Goal: Information Seeking & Learning: Compare options

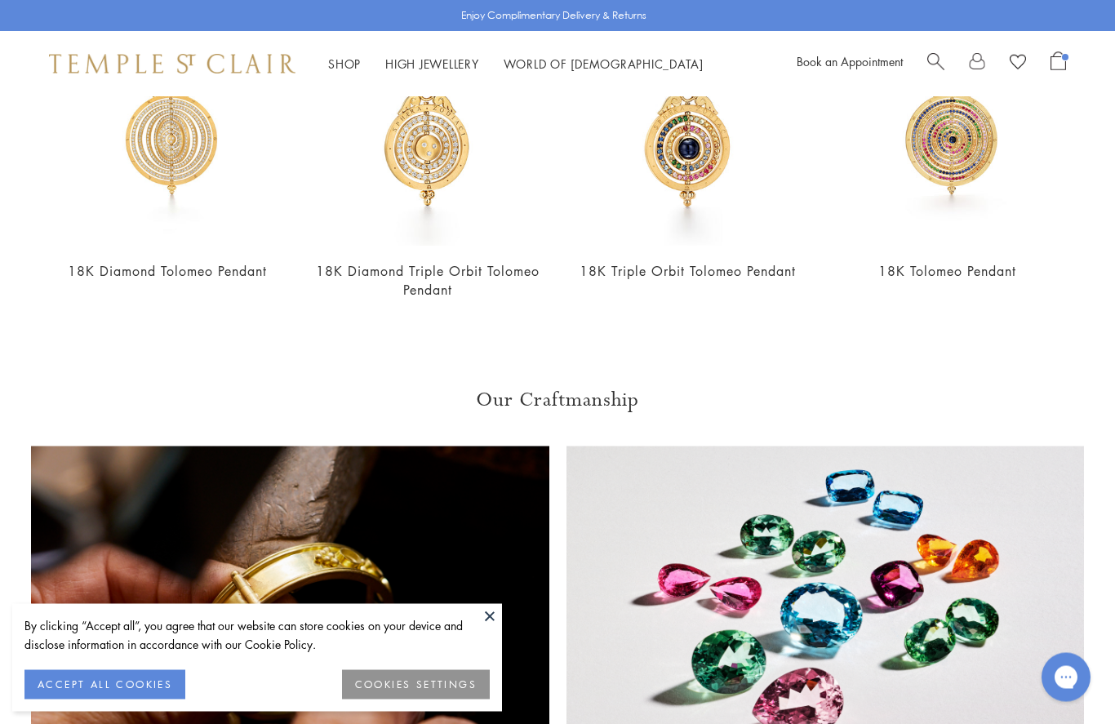
scroll to position [1, 0]
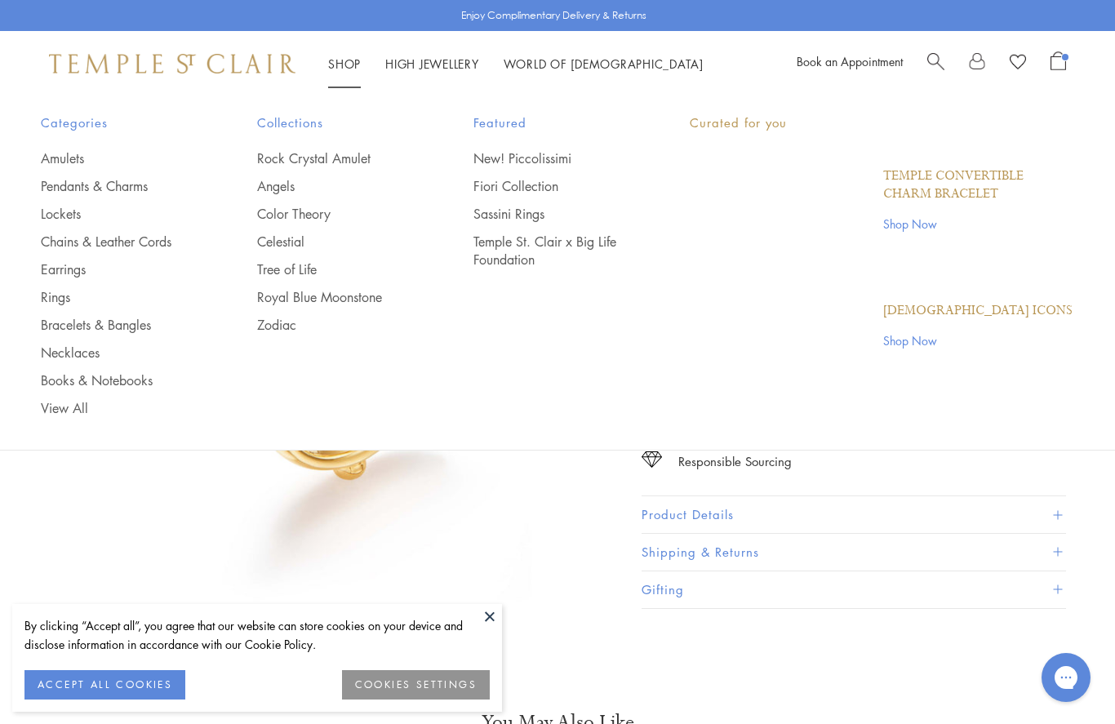
click at [341, 68] on link "Shop Shop" at bounding box center [344, 64] width 33 height 16
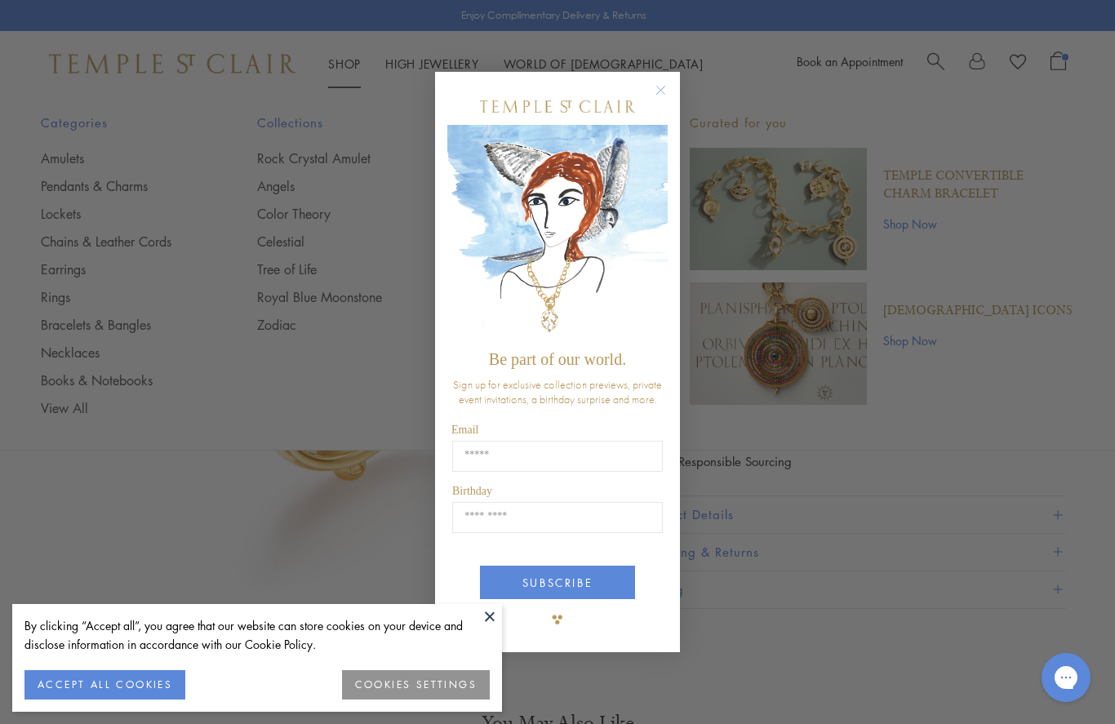
click at [656, 90] on circle "Close dialog" at bounding box center [662, 90] width 20 height 20
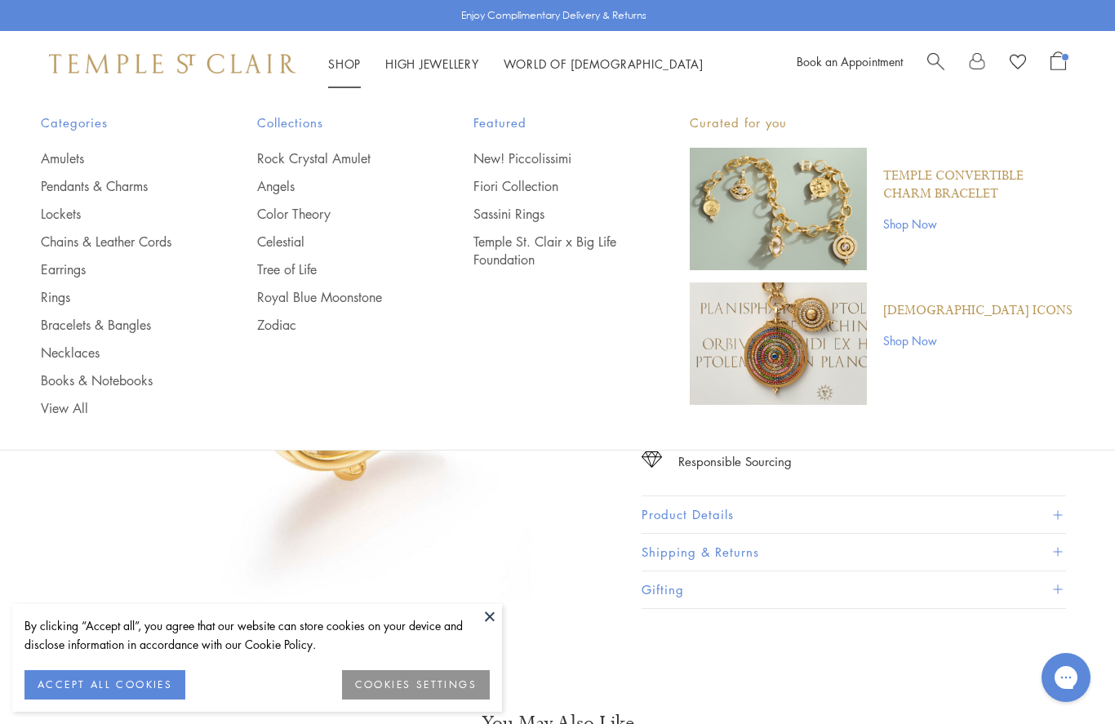
click at [338, 69] on link "Shop Shop" at bounding box center [344, 64] width 33 height 16
click at [60, 301] on link "Rings" at bounding box center [116, 297] width 151 height 18
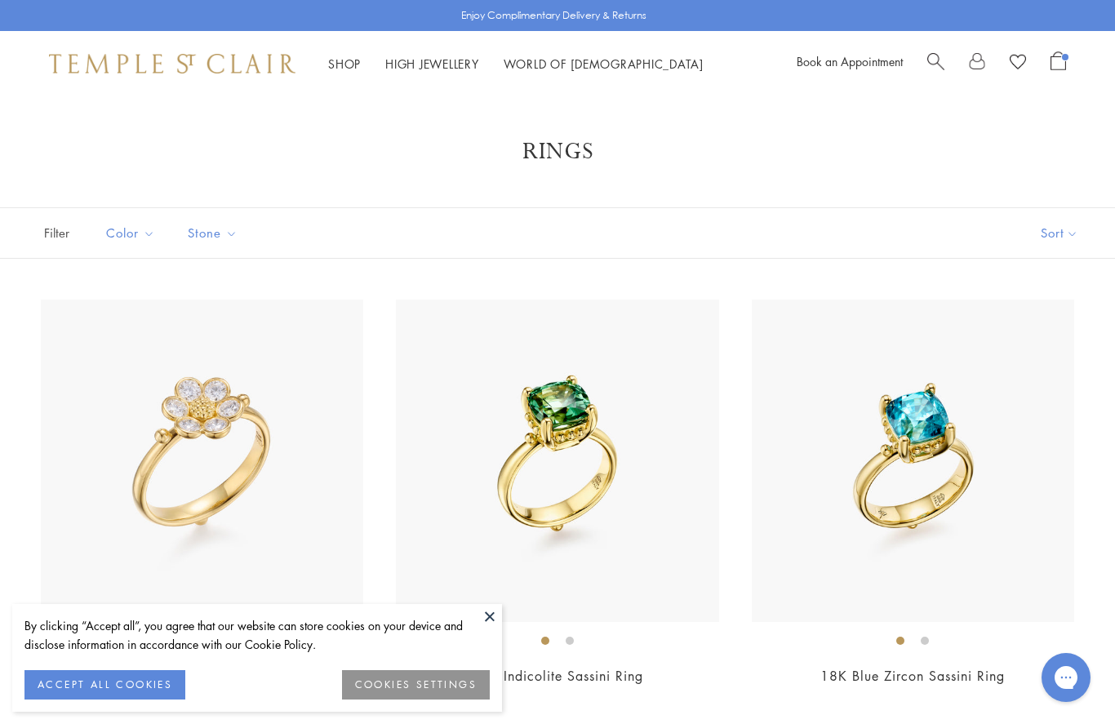
click at [151, 676] on button "ACCEPT ALL COOKIES" at bounding box center [104, 684] width 161 height 29
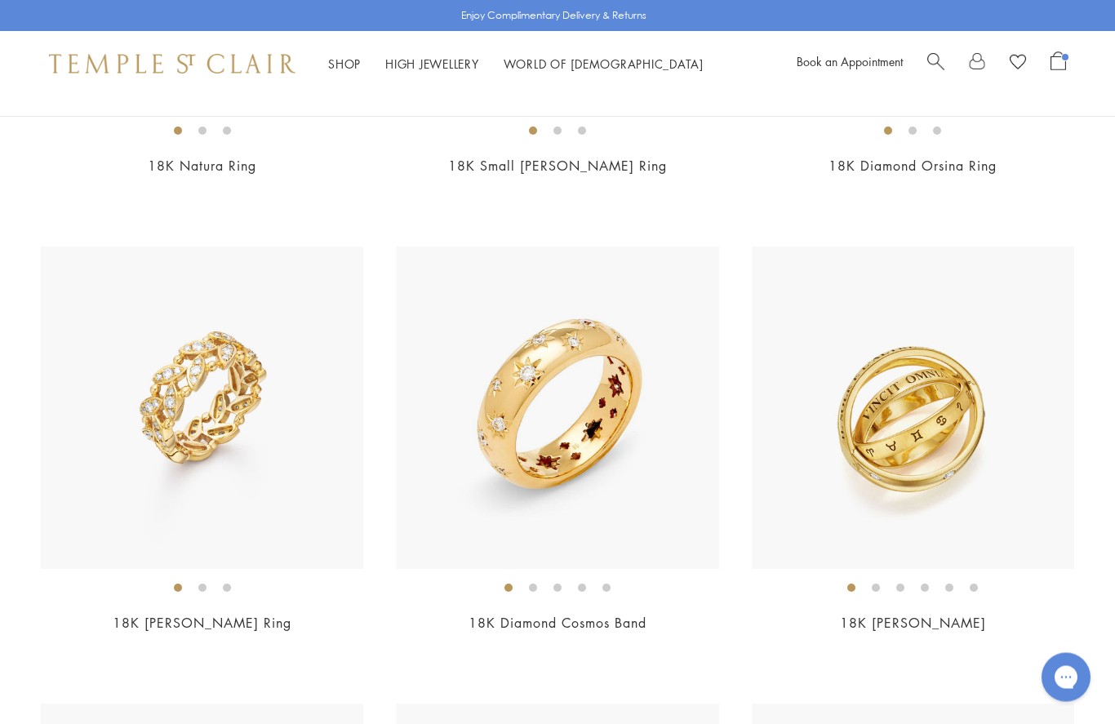
scroll to position [5082, 0]
click at [621, 614] on link "18K Diamond Cosmos Band" at bounding box center [558, 623] width 178 height 18
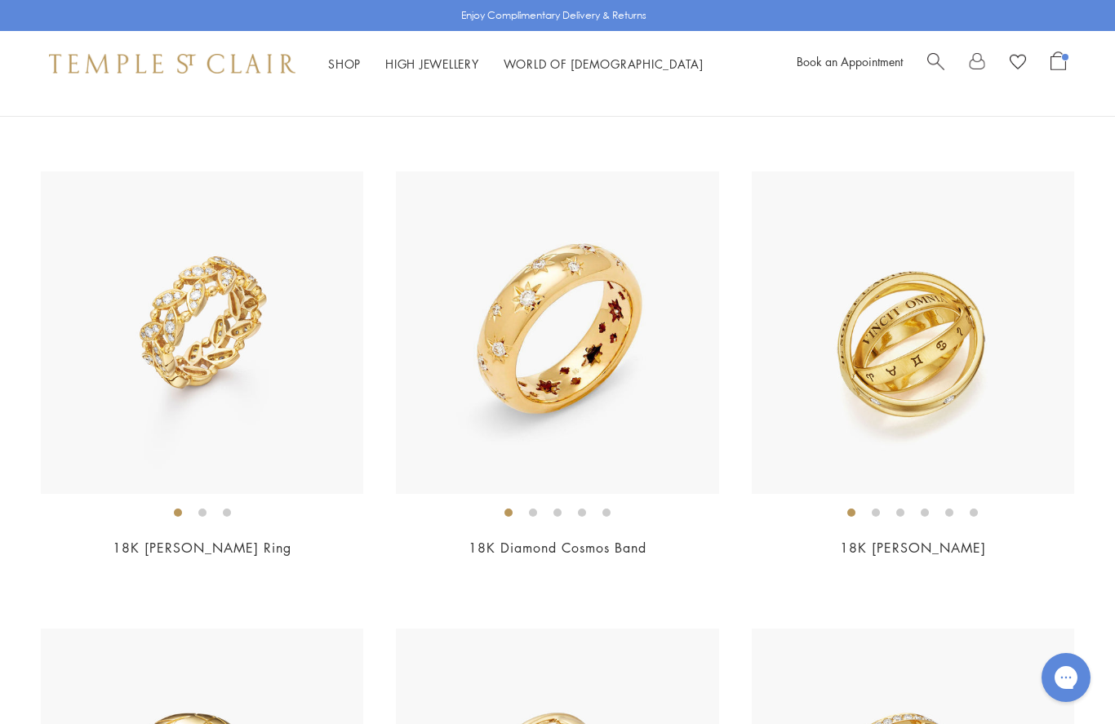
click at [215, 339] on img at bounding box center [202, 332] width 323 height 323
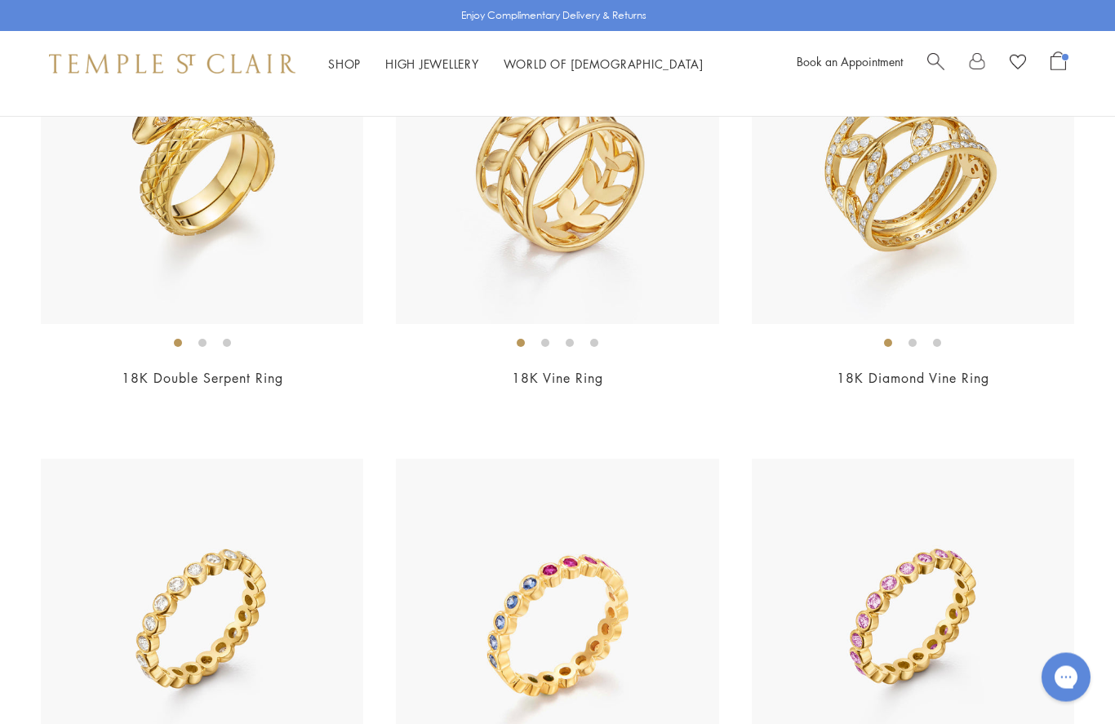
click at [590, 280] on img at bounding box center [557, 163] width 323 height 323
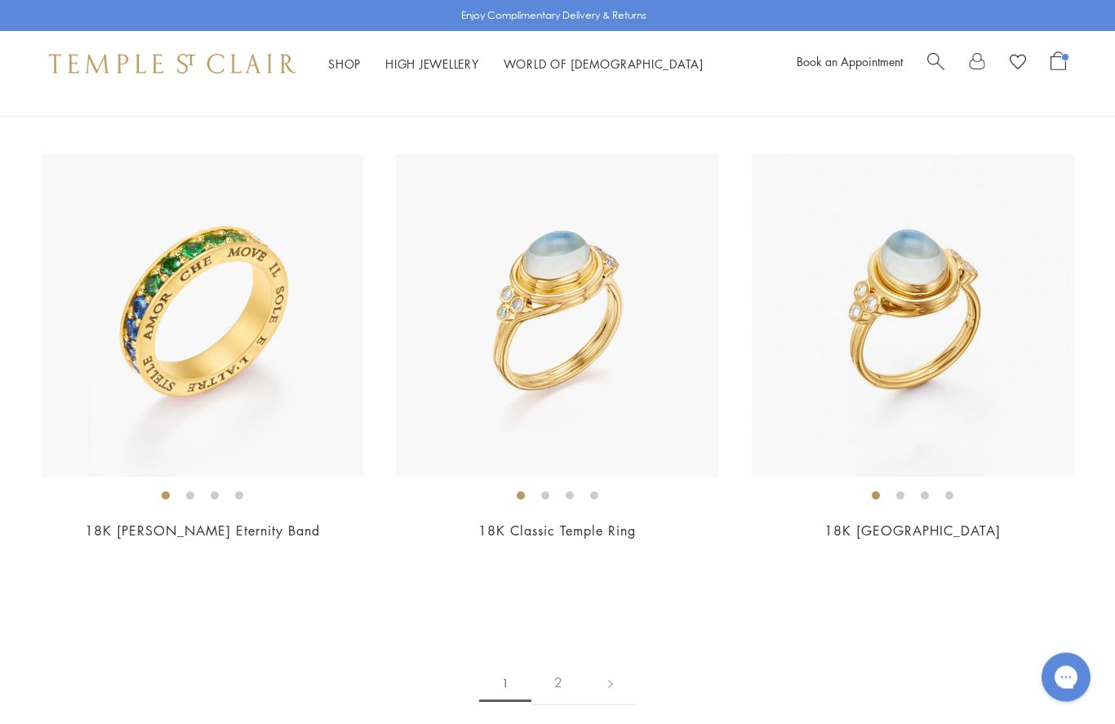
scroll to position [7006, 0]
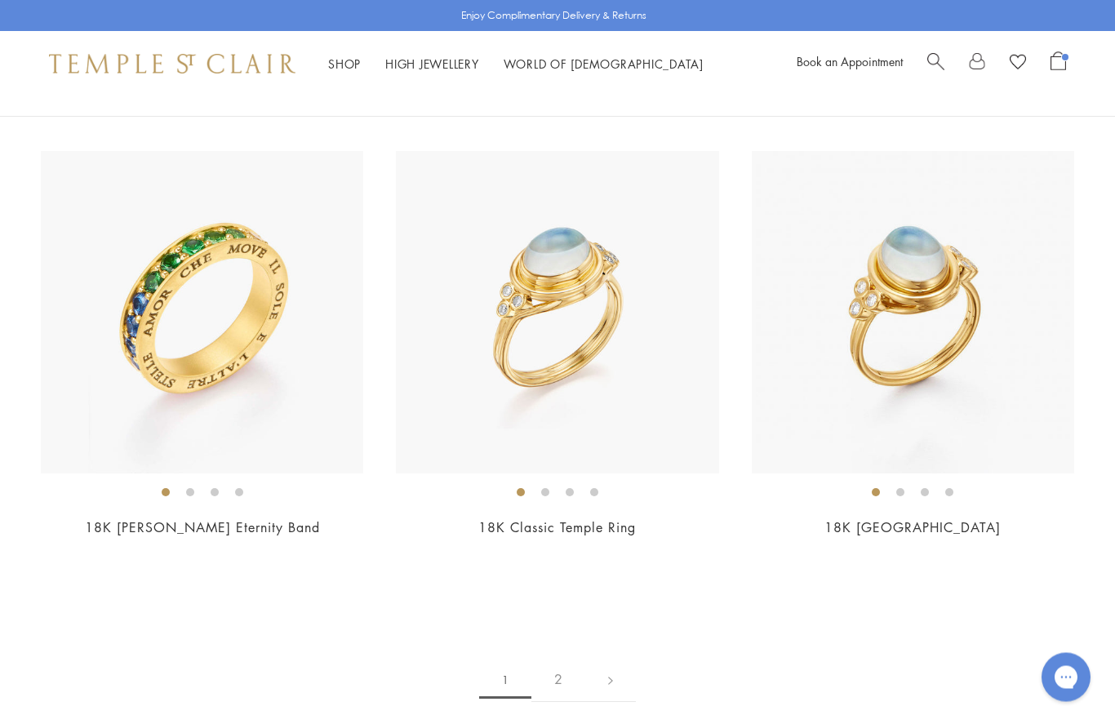
click at [559, 669] on link "2" at bounding box center [559, 680] width 54 height 45
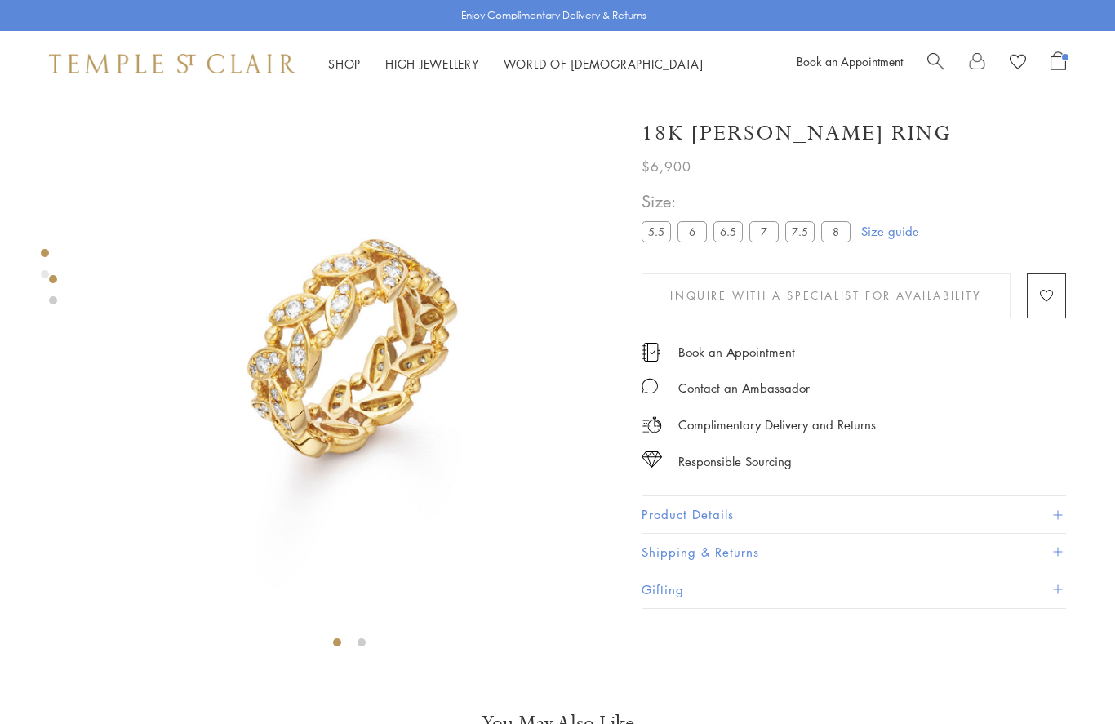
click at [892, 274] on button "Inquire With A Specialist for Availability" at bounding box center [826, 296] width 369 height 45
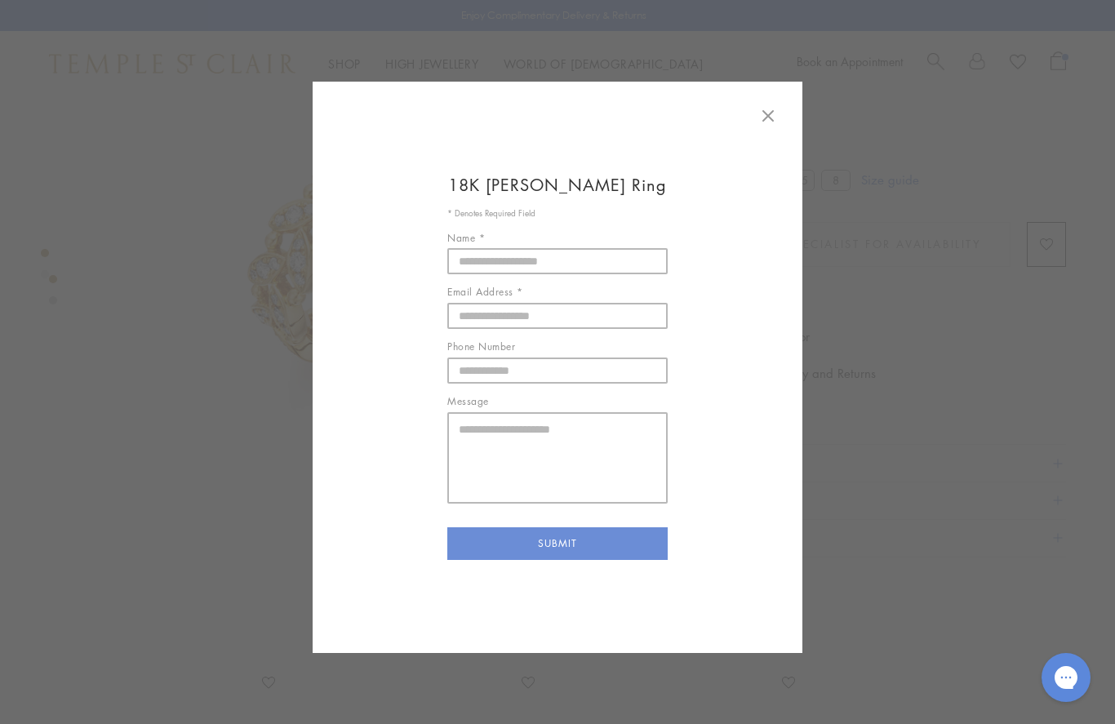
click at [772, 110] on icon at bounding box center [769, 116] width 20 height 20
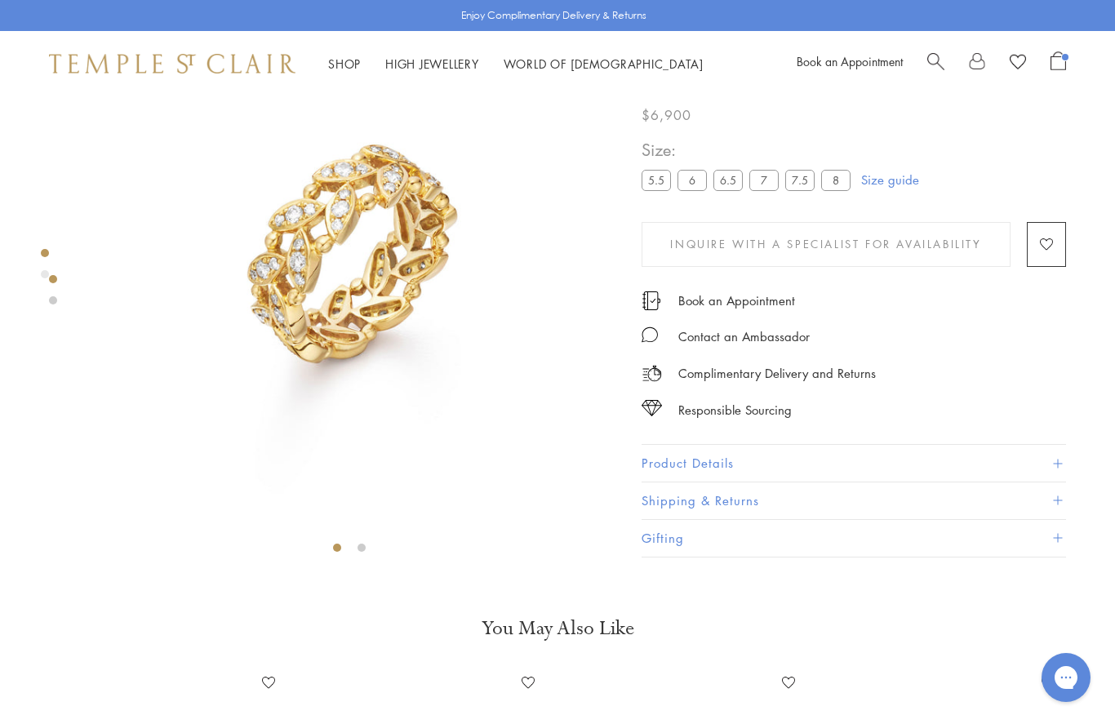
click at [891, 189] on link "Size guide" at bounding box center [890, 180] width 58 height 16
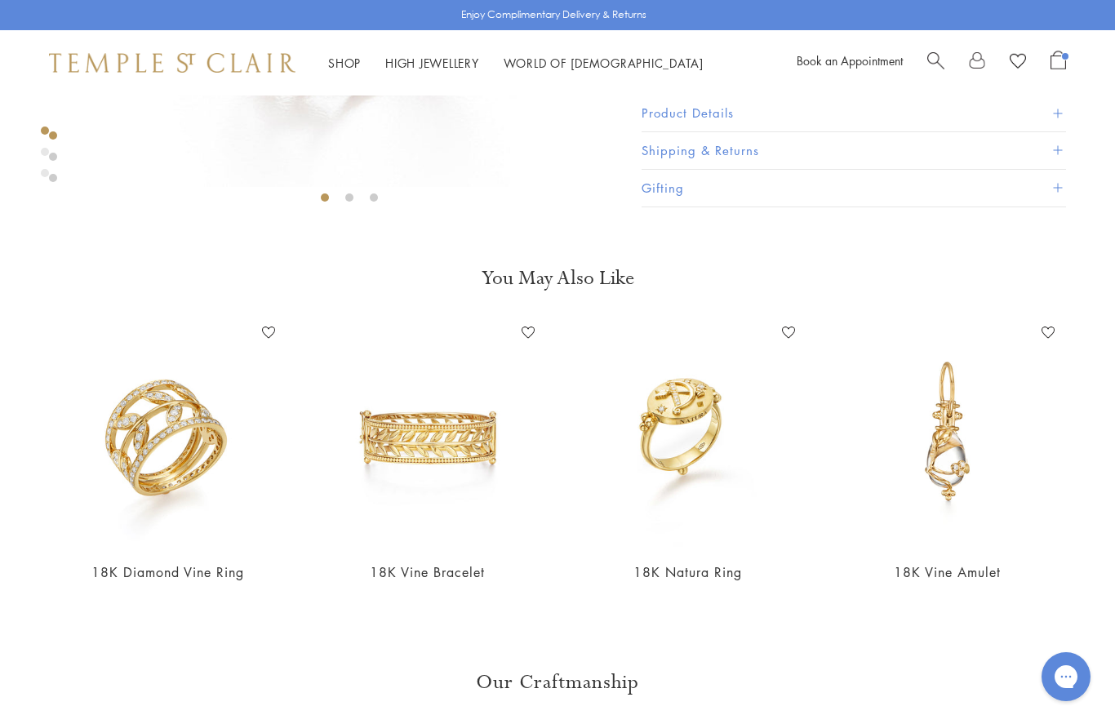
scroll to position [446, 0]
click at [233, 568] on link "18K Diamond Vine Ring" at bounding box center [167, 572] width 153 height 18
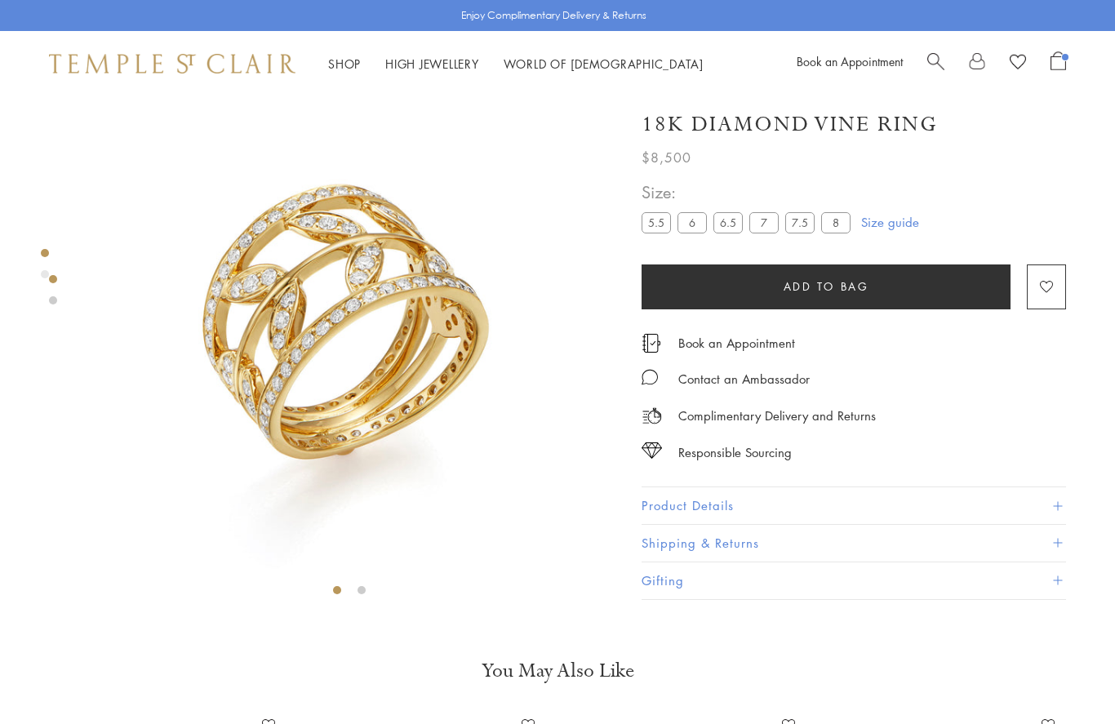
scroll to position [52, 0]
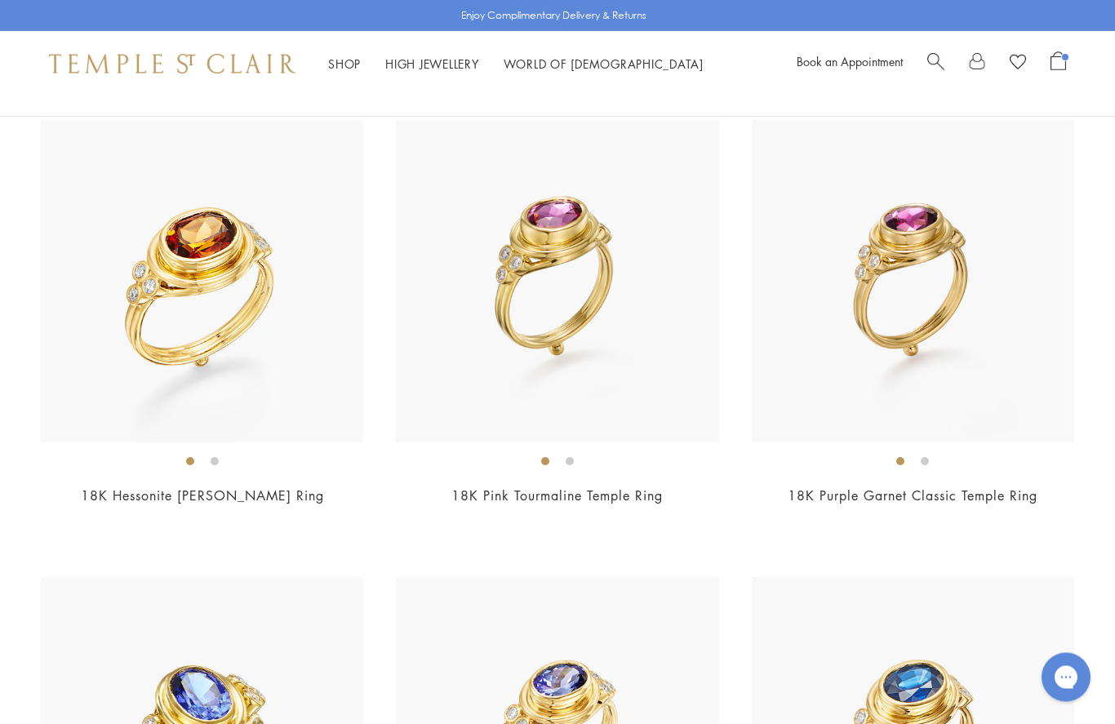
scroll to position [1094, 0]
click at [310, 375] on img at bounding box center [202, 281] width 323 height 323
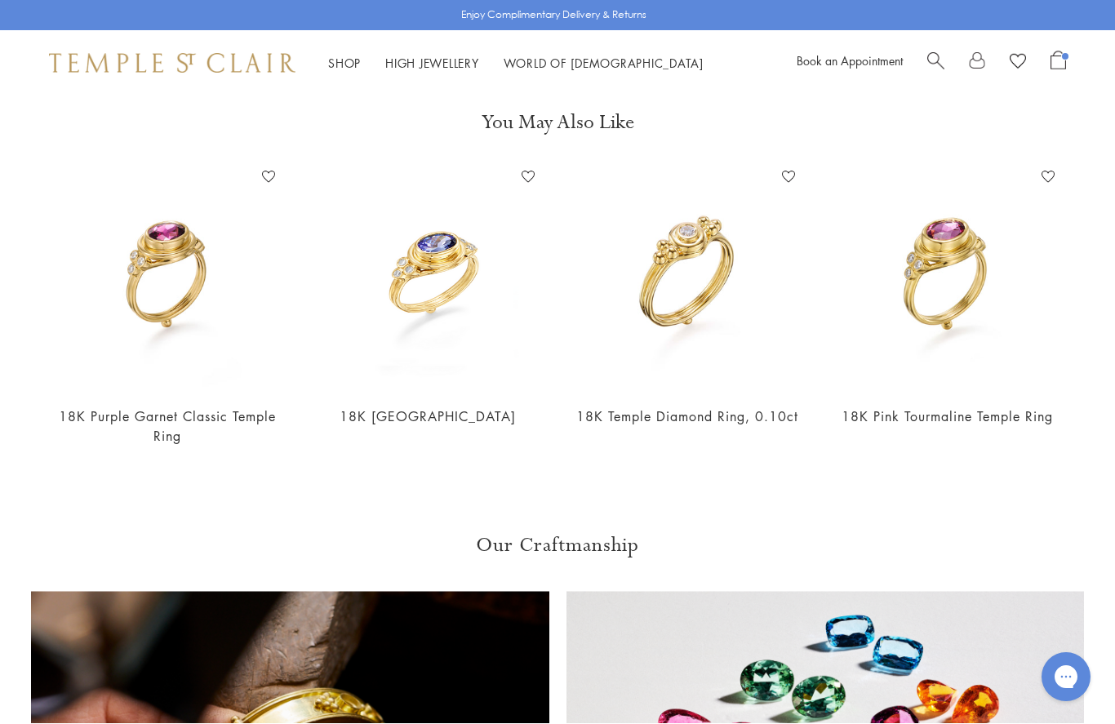
scroll to position [582, 0]
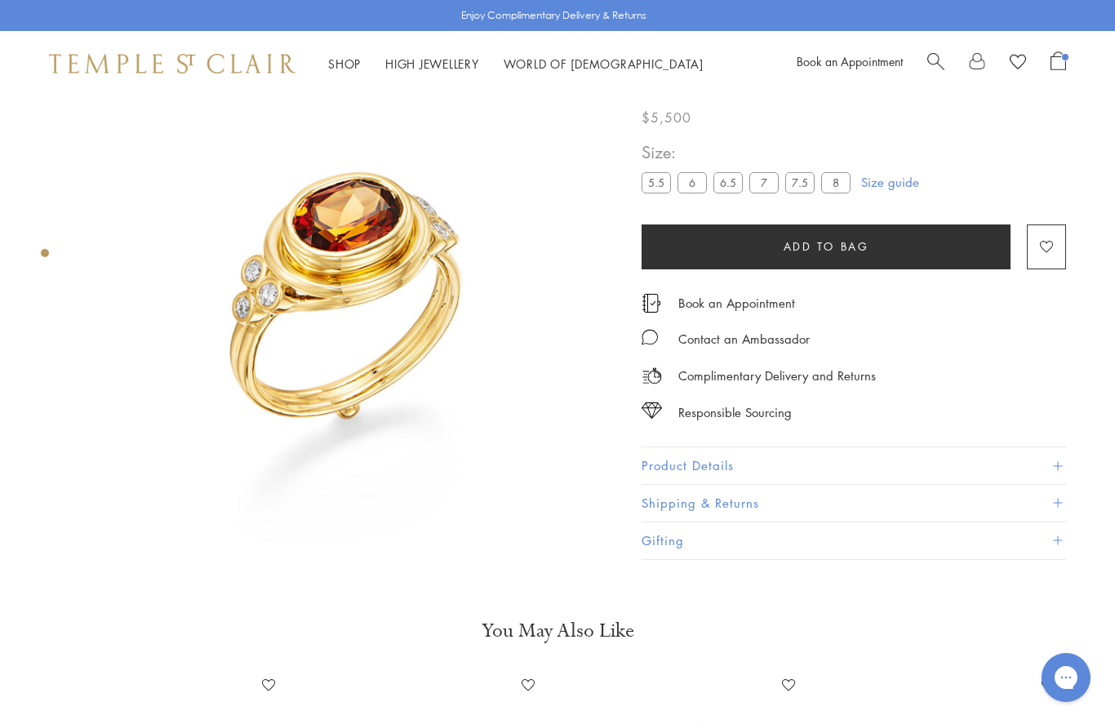
scroll to position [0, 0]
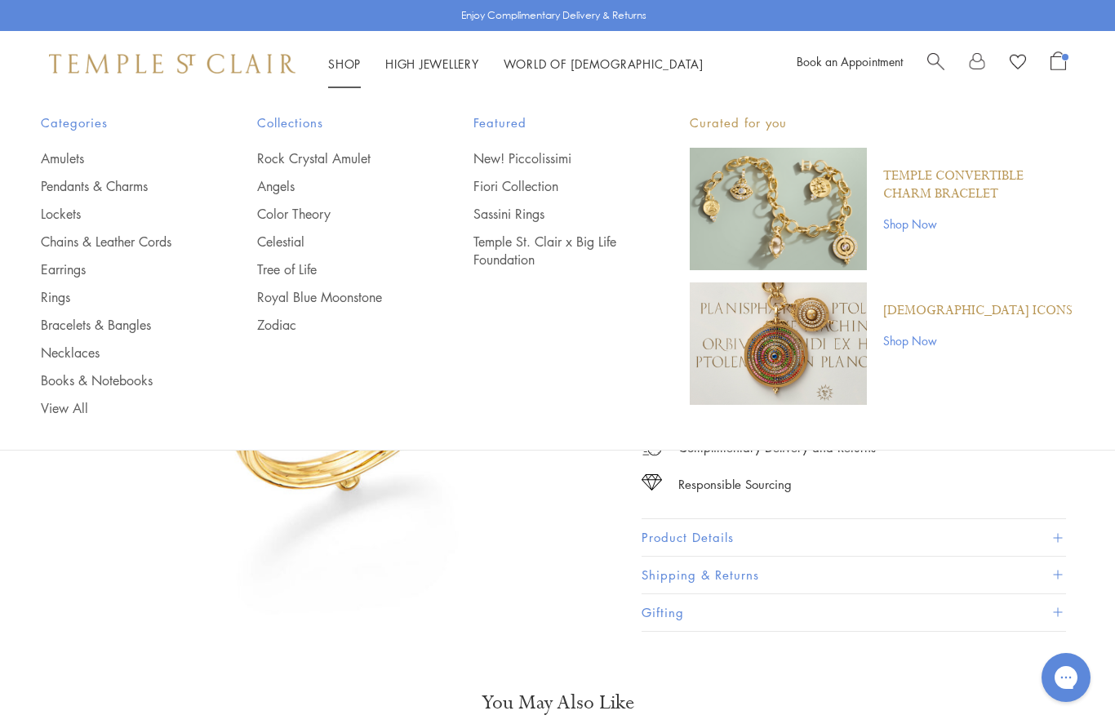
click at [299, 272] on link "Tree of Life" at bounding box center [332, 269] width 151 height 18
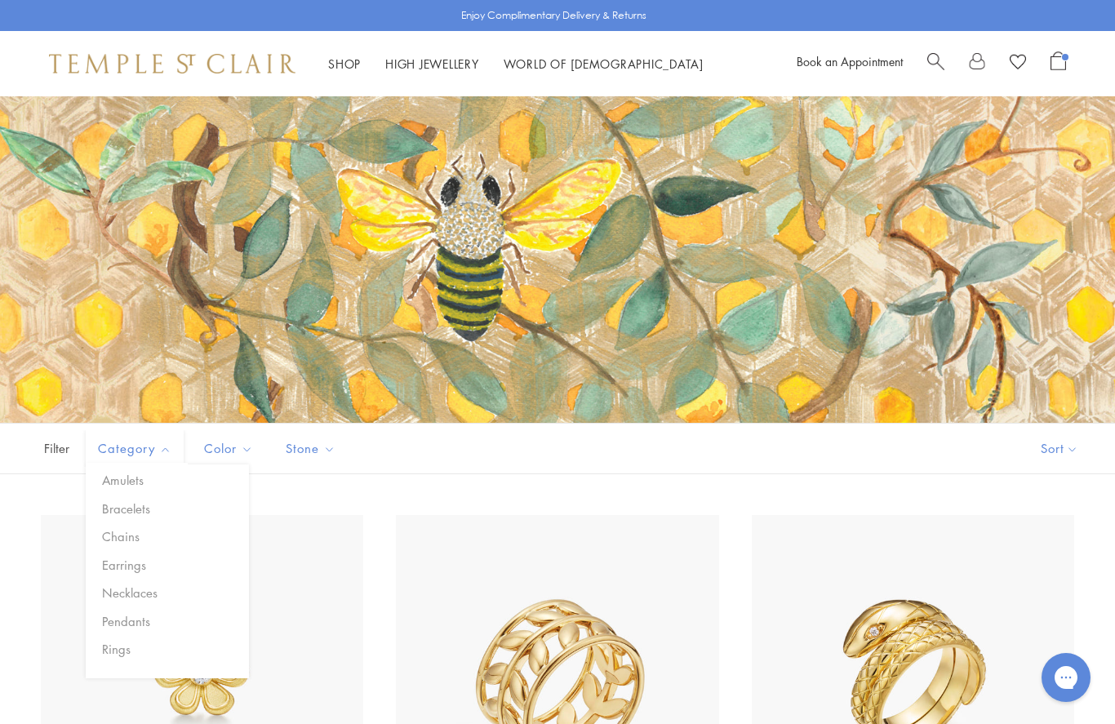
click at [125, 645] on button "Rings" at bounding box center [173, 649] width 151 height 19
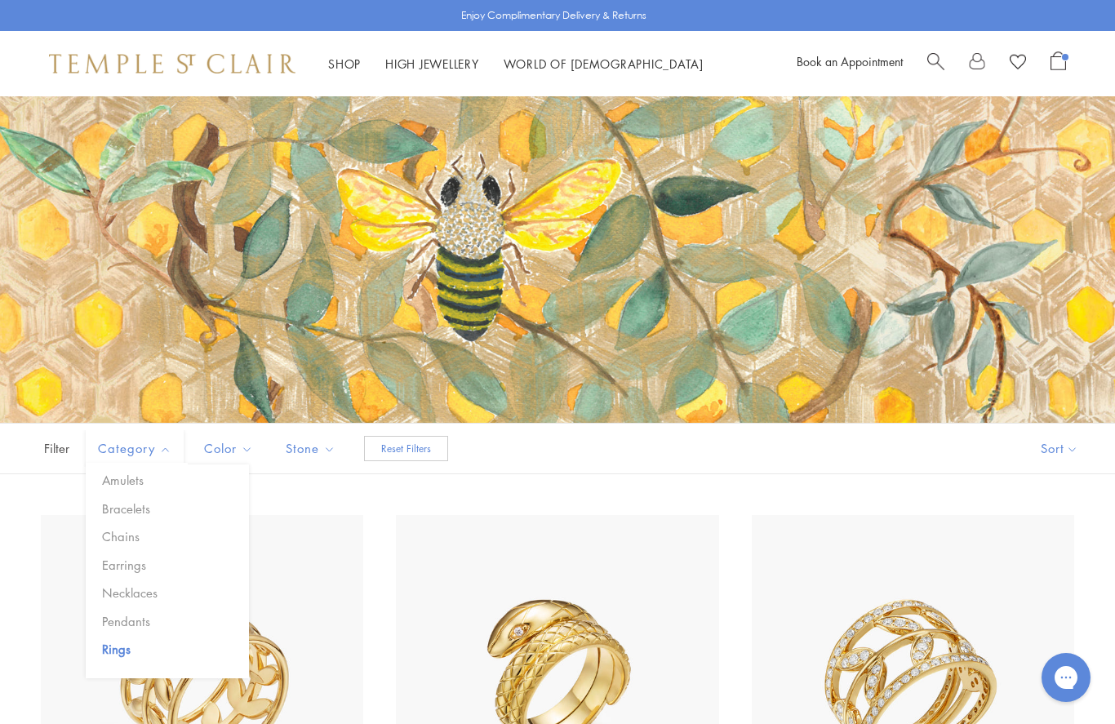
click at [913, 465] on div "Filter (1) Sort Category Amulets Bracelets Chains Earrings Necklaces Pendants R…" at bounding box center [557, 448] width 1115 height 51
click at [147, 447] on span "Category" at bounding box center [137, 448] width 94 height 20
click at [157, 447] on span "Category" at bounding box center [137, 448] width 94 height 20
click at [147, 454] on span "Category" at bounding box center [137, 448] width 94 height 20
click at [333, 558] on img at bounding box center [202, 676] width 323 height 323
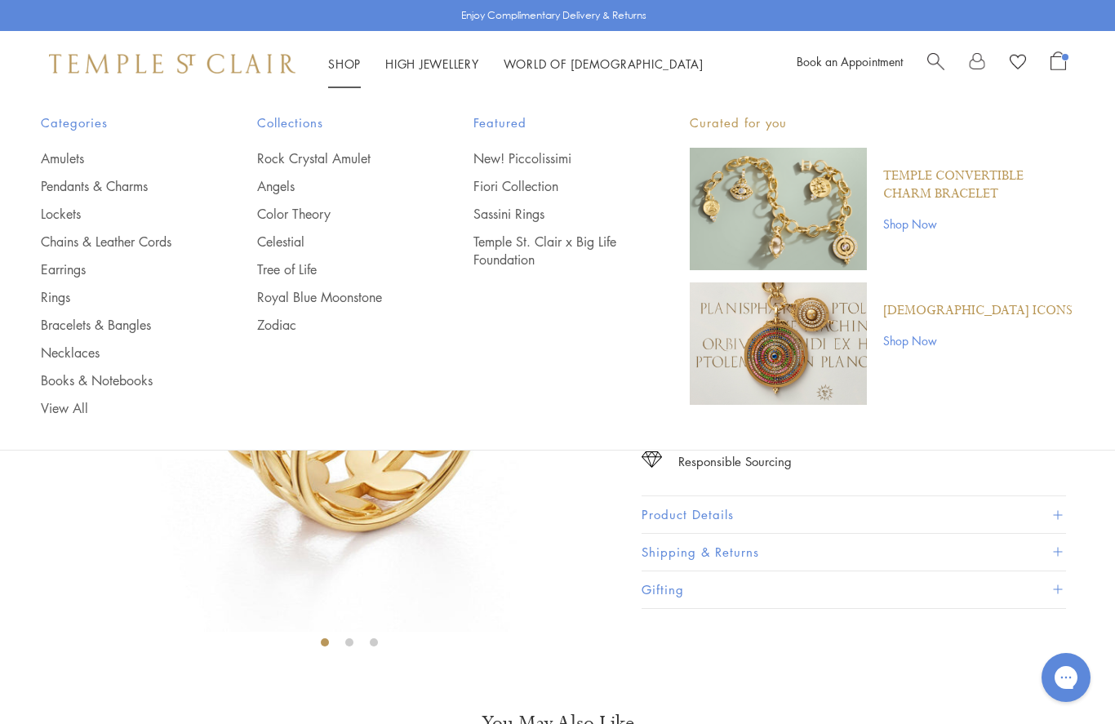
click at [330, 220] on link "Color Theory" at bounding box center [332, 214] width 151 height 18
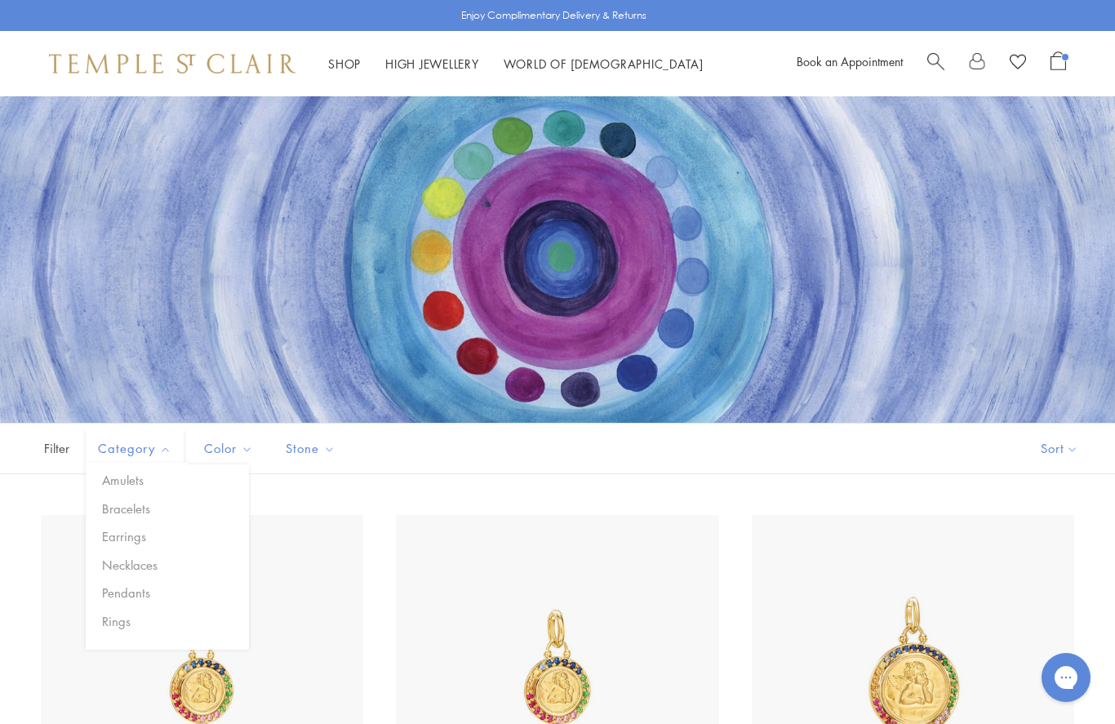
click at [131, 616] on button "Rings" at bounding box center [173, 621] width 151 height 19
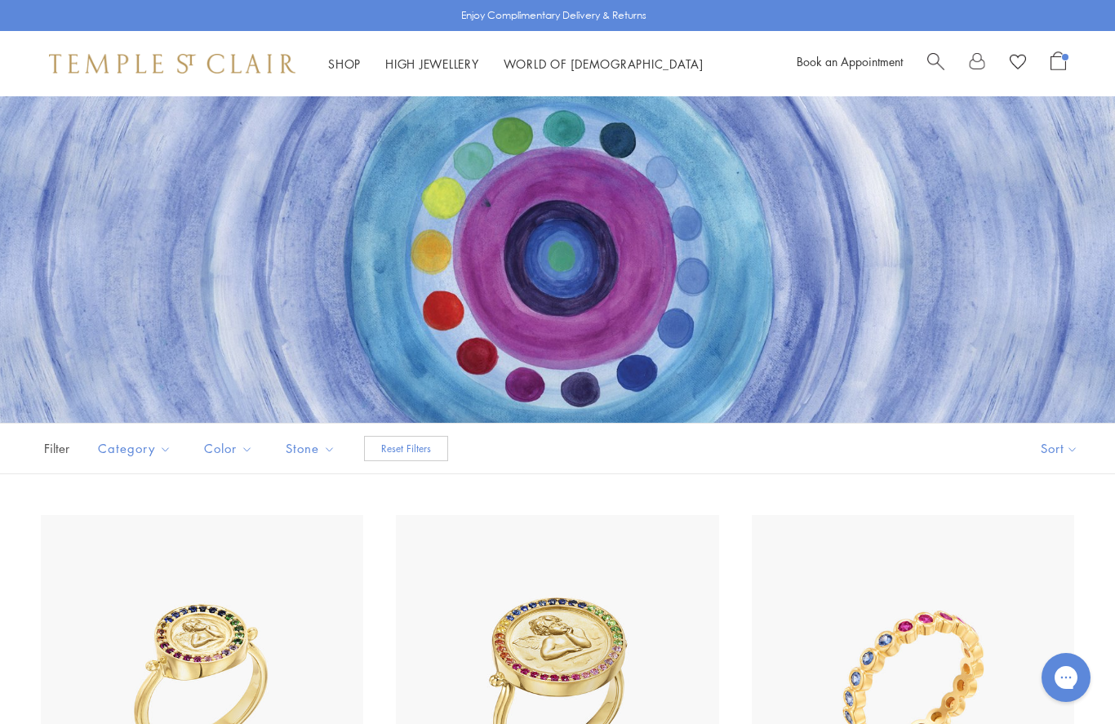
click at [336, 545] on img at bounding box center [202, 676] width 323 height 323
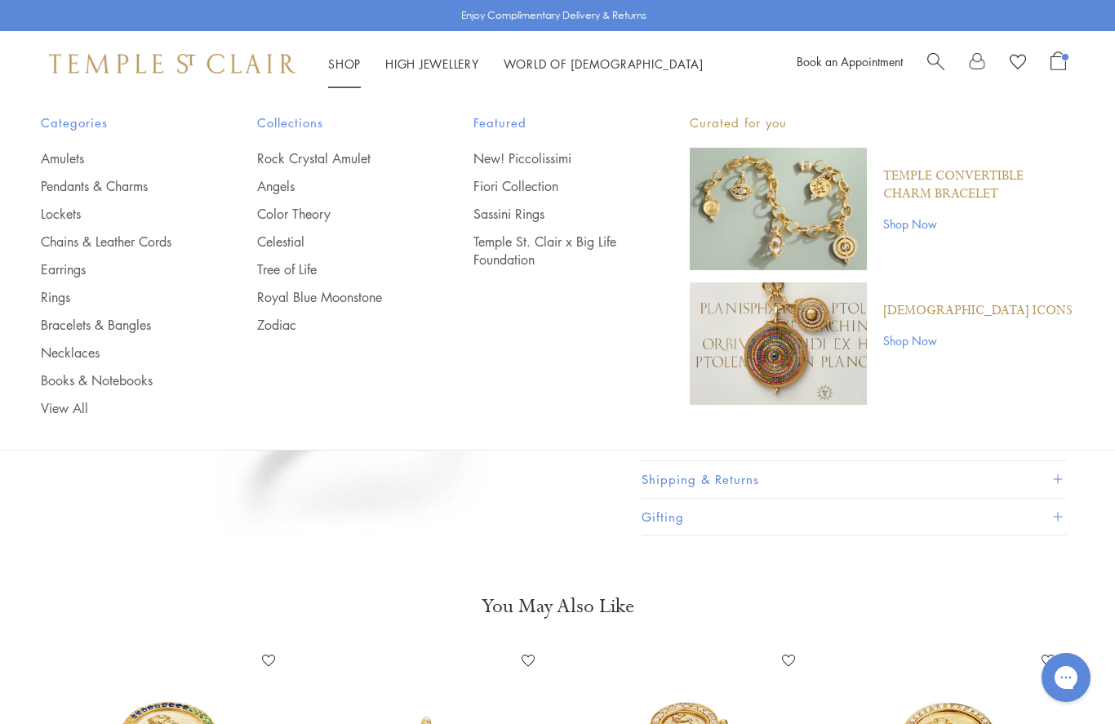
click at [291, 243] on link "Celestial" at bounding box center [332, 242] width 151 height 18
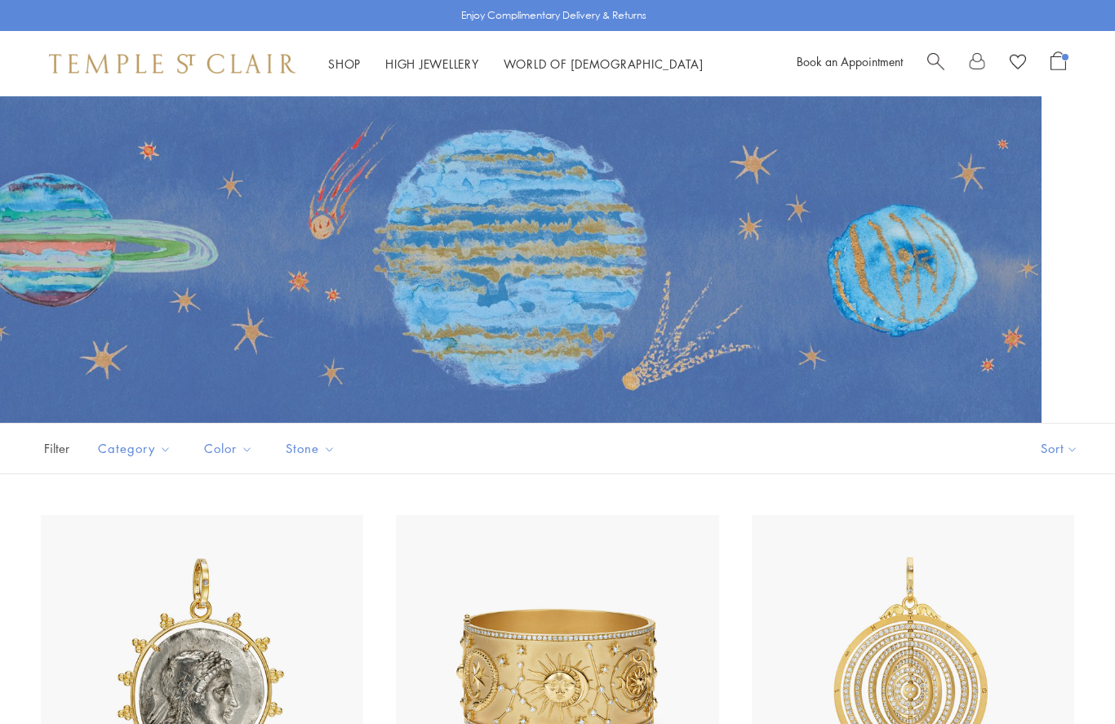
click at [0, 0] on button "Rings" at bounding box center [0, 0] width 0 height 0
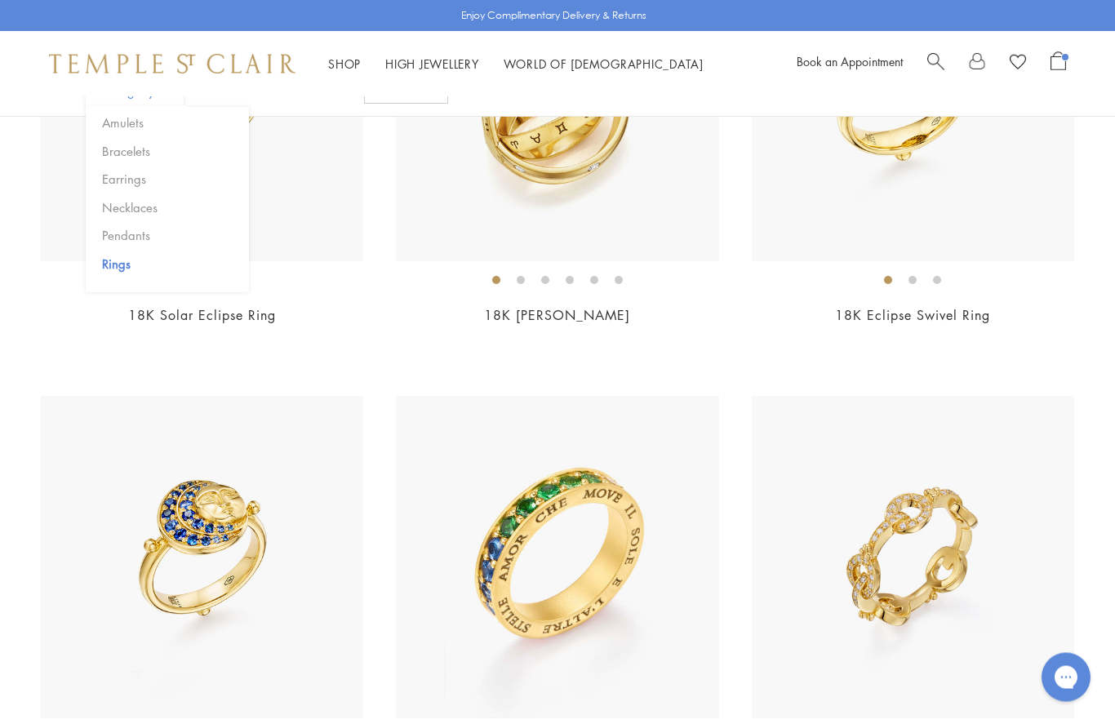
scroll to position [576, 0]
click at [940, 616] on img at bounding box center [913, 557] width 323 height 323
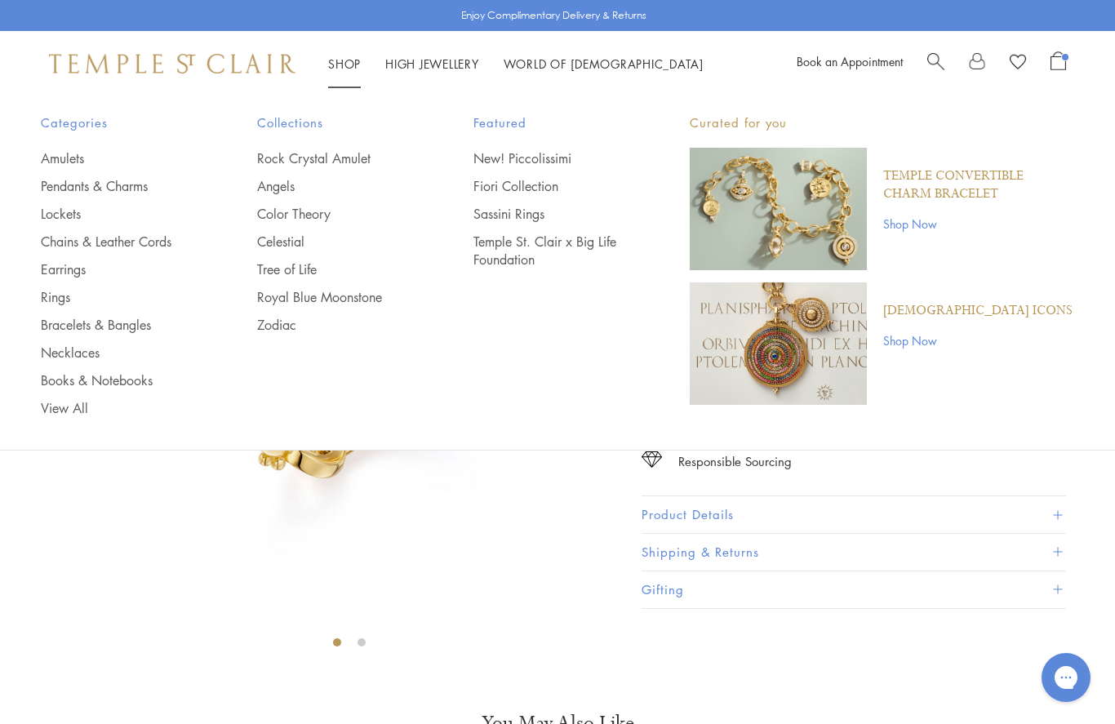
click at [298, 274] on link "Tree of Life" at bounding box center [332, 269] width 151 height 18
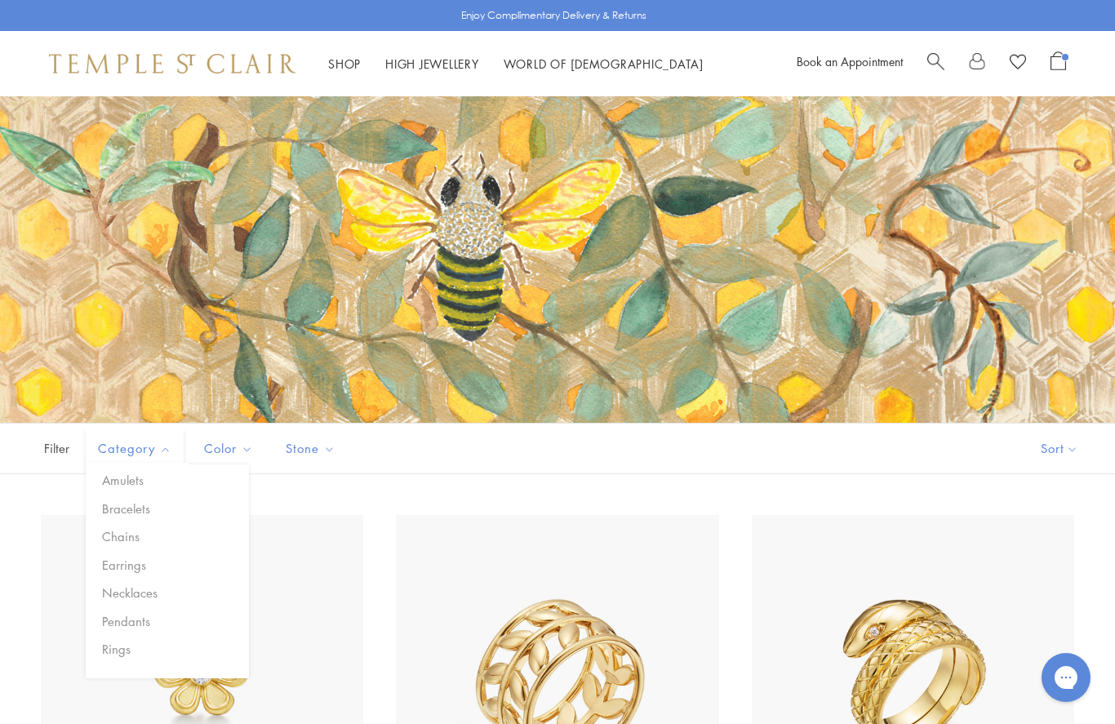
click at [124, 652] on button "Rings" at bounding box center [173, 649] width 151 height 19
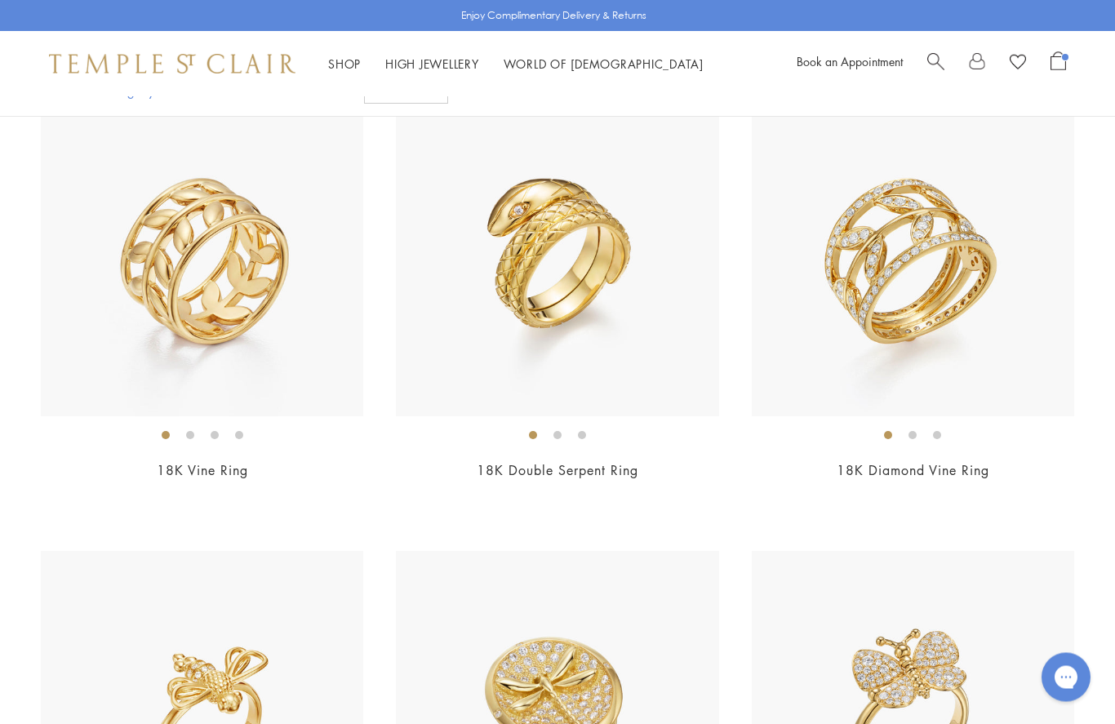
scroll to position [422, 0]
click at [935, 492] on span "$8,500" at bounding box center [913, 492] width 45 height 19
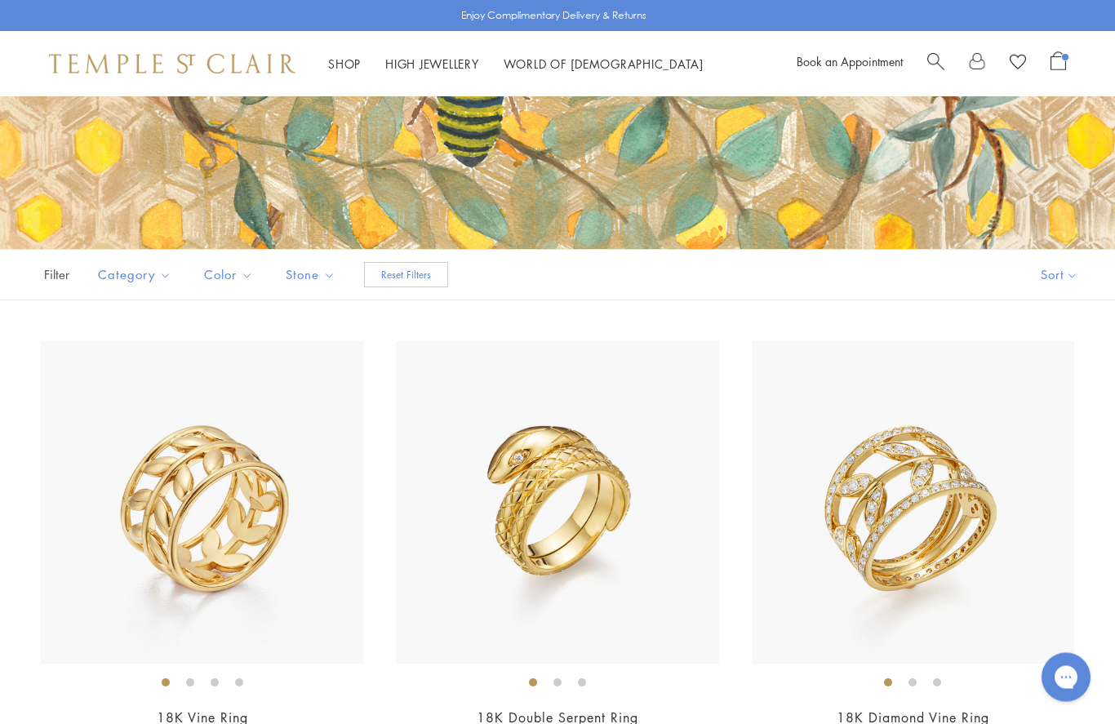
scroll to position [0, 0]
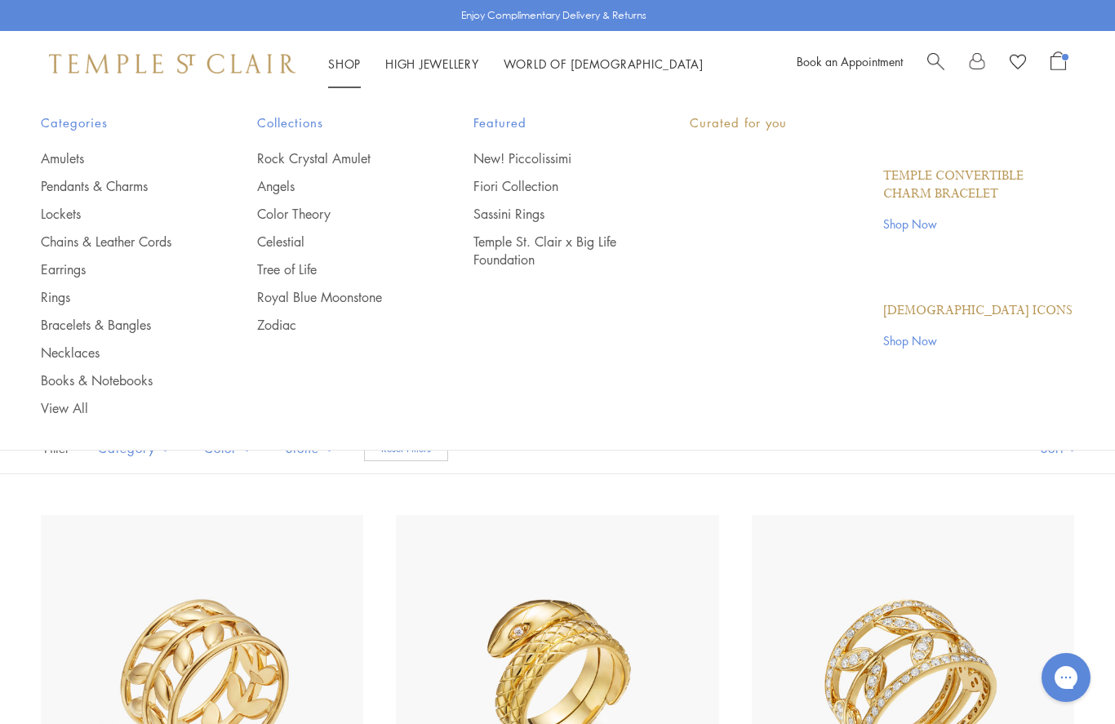
click at [335, 69] on link "Shop Shop" at bounding box center [344, 64] width 33 height 16
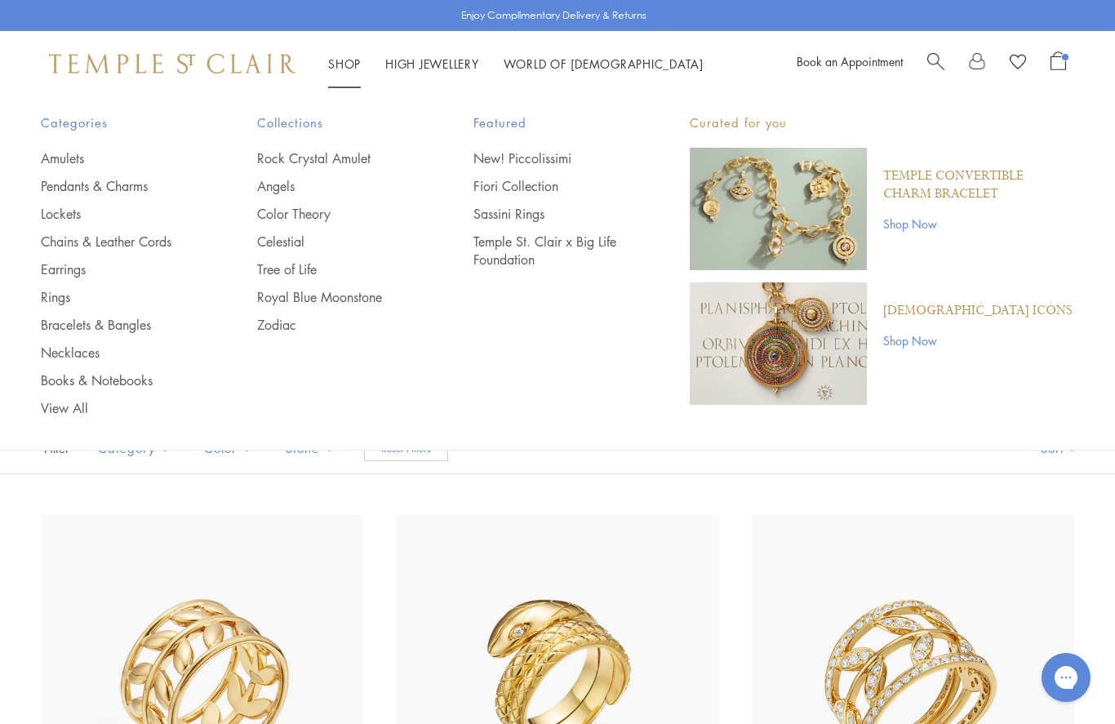
click at [359, 296] on link "Royal Blue Moonstone" at bounding box center [332, 297] width 151 height 18
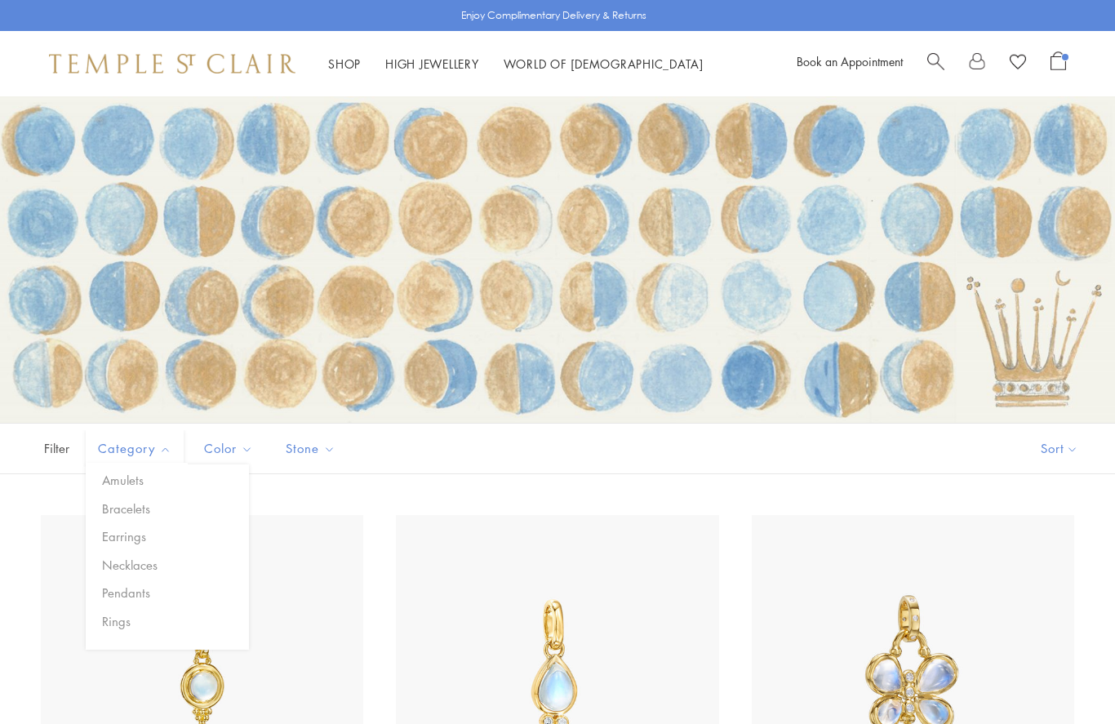
click at [131, 621] on button "Rings" at bounding box center [173, 621] width 151 height 19
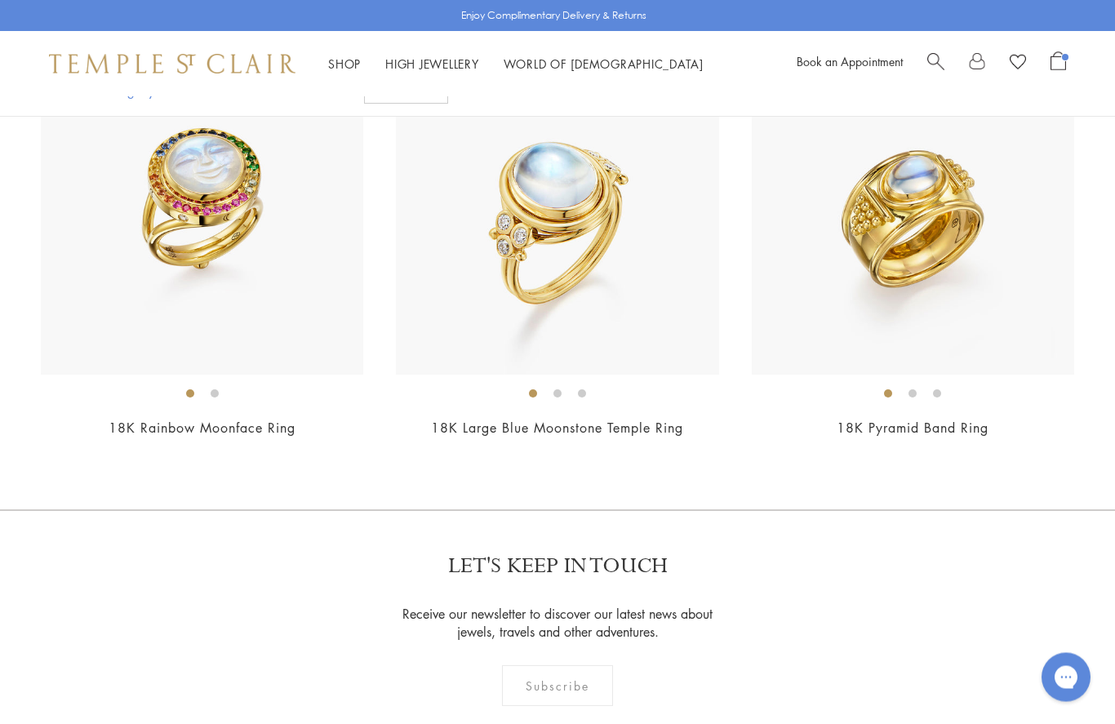
scroll to position [1377, 0]
click at [901, 430] on link "18K Pyramid Band Ring" at bounding box center [913, 428] width 152 height 18
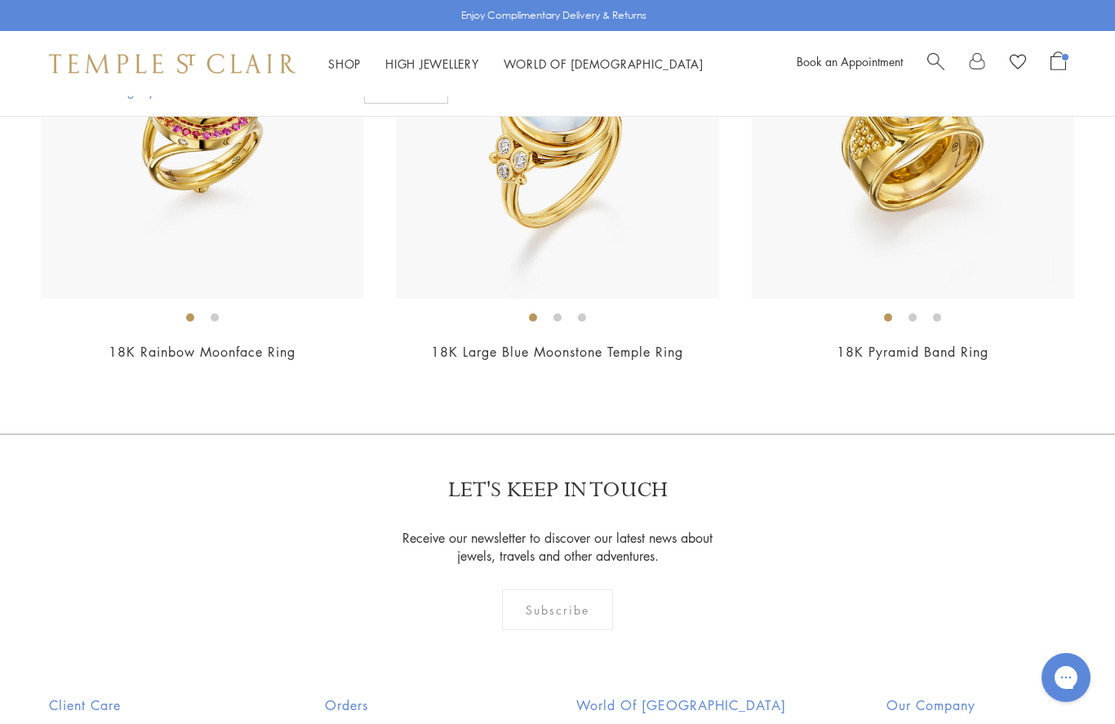
click at [452, 67] on link "High Jewellery High Jewellery" at bounding box center [432, 64] width 94 height 16
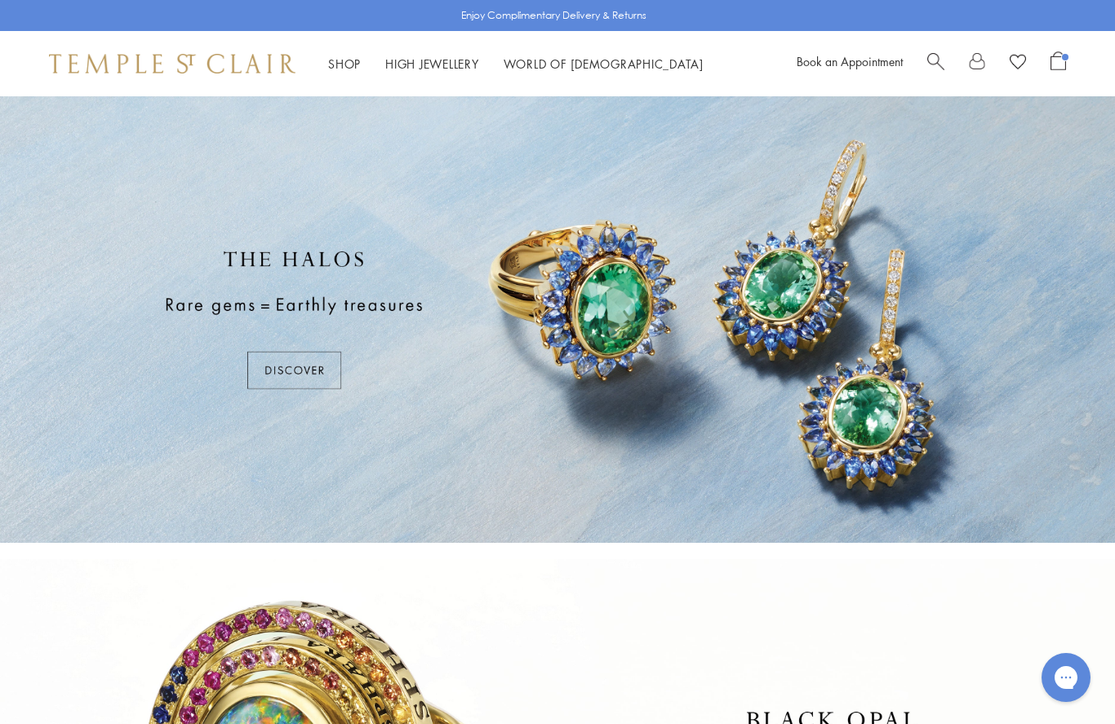
click at [305, 373] on div at bounding box center [557, 319] width 1115 height 447
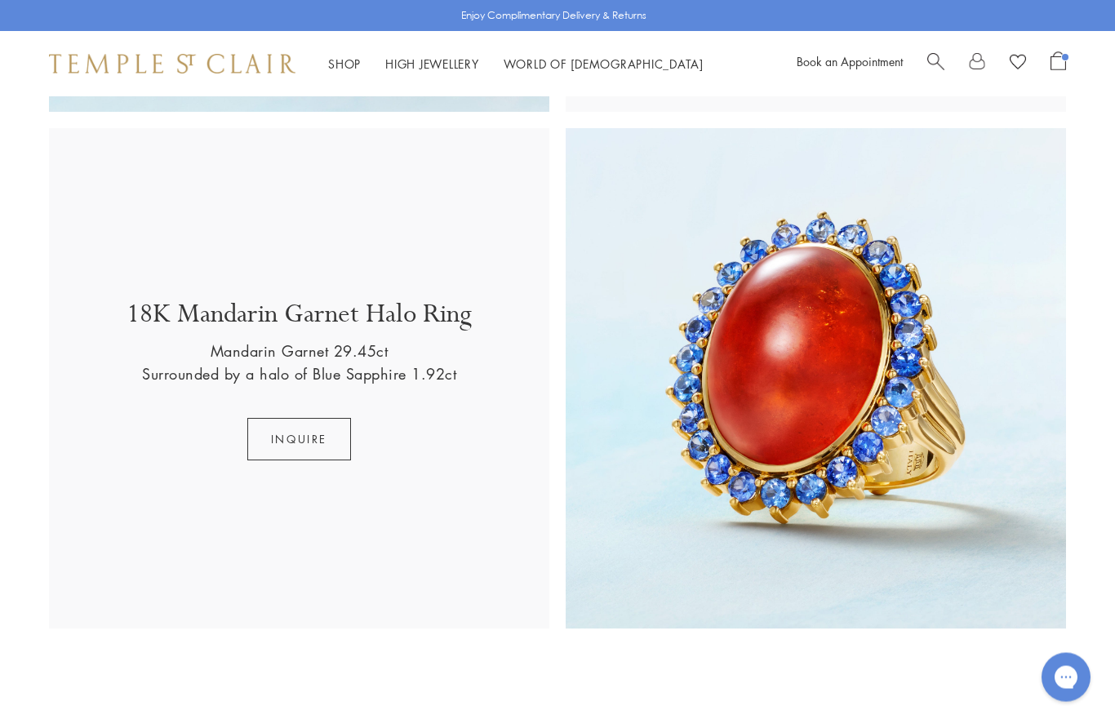
scroll to position [1972, 0]
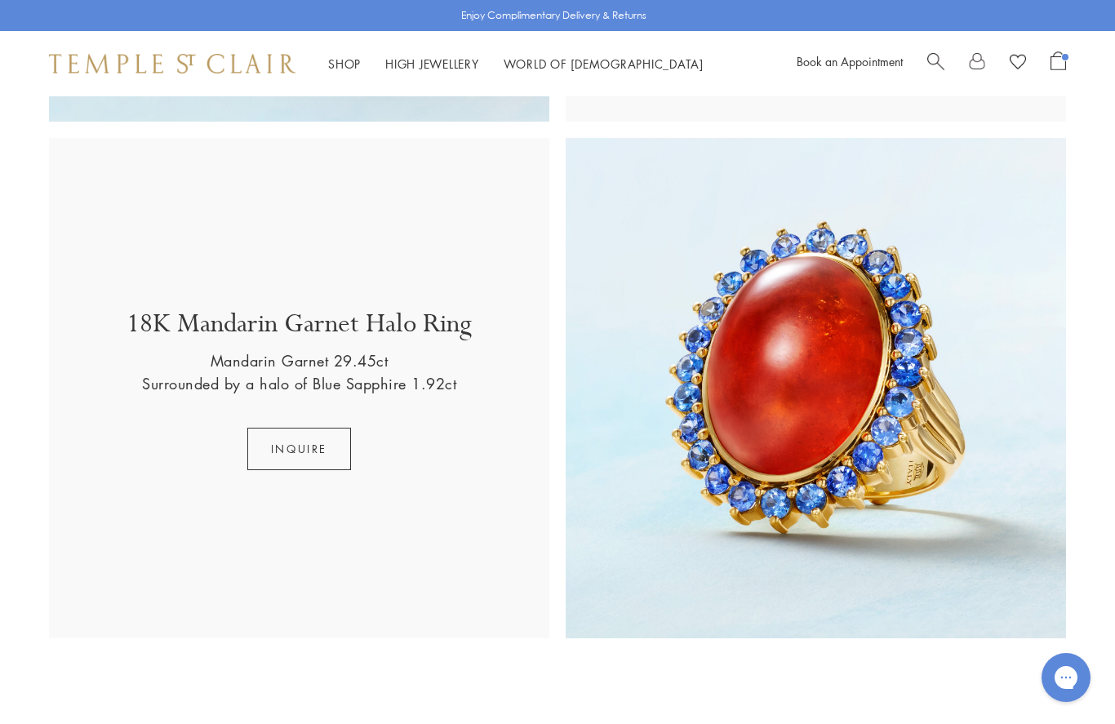
click at [898, 398] on img at bounding box center [816, 388] width 501 height 501
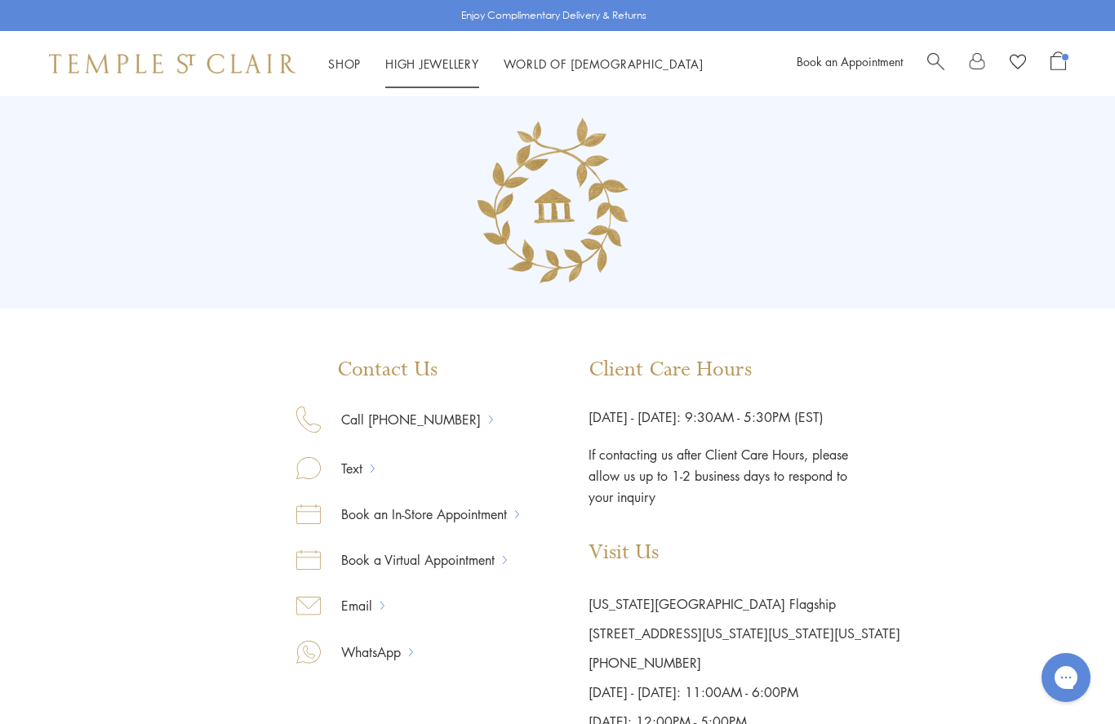
click at [437, 67] on link "High Jewellery High Jewellery" at bounding box center [432, 64] width 94 height 16
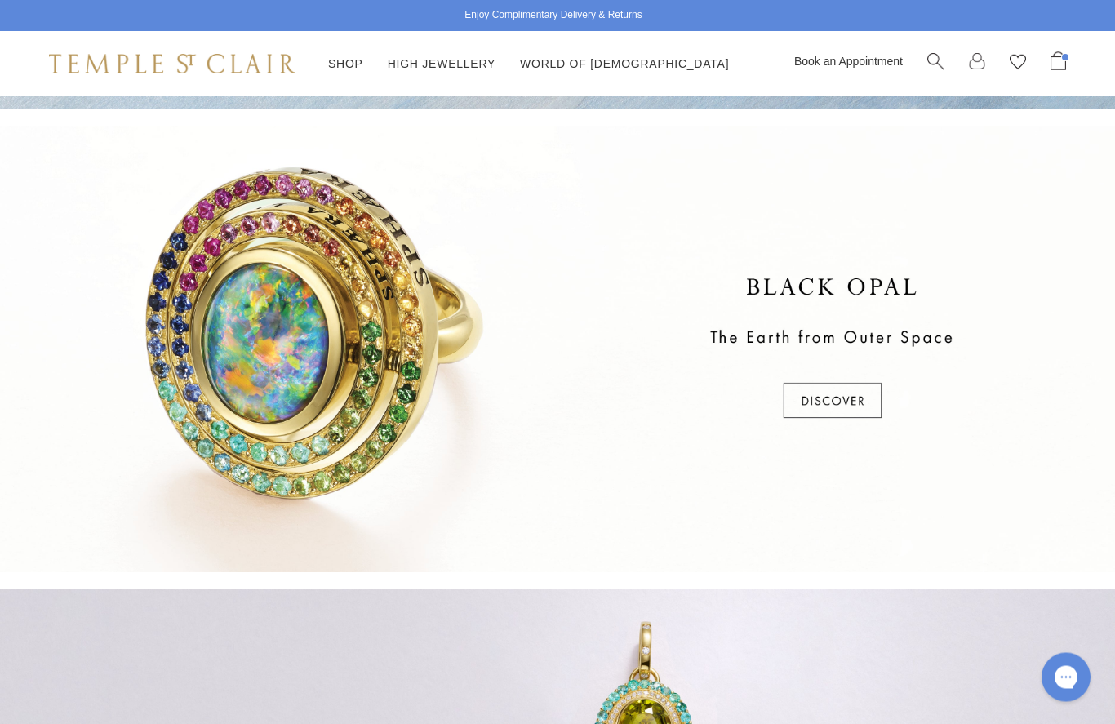
scroll to position [434, 0]
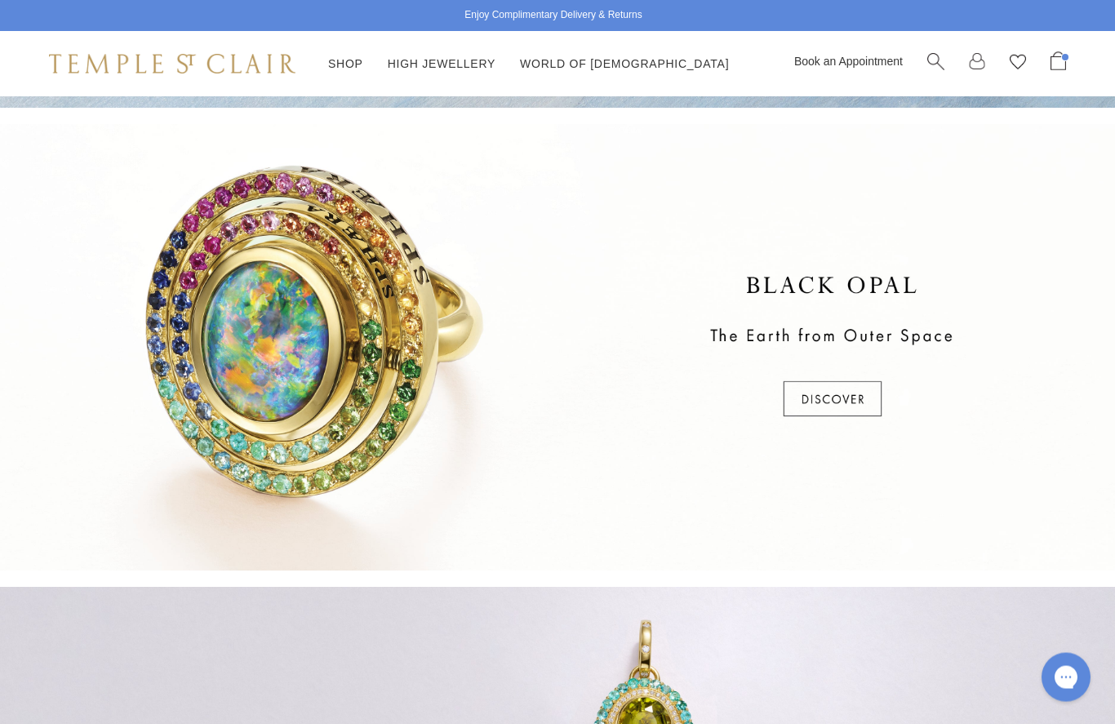
click at [848, 404] on div at bounding box center [557, 348] width 1115 height 447
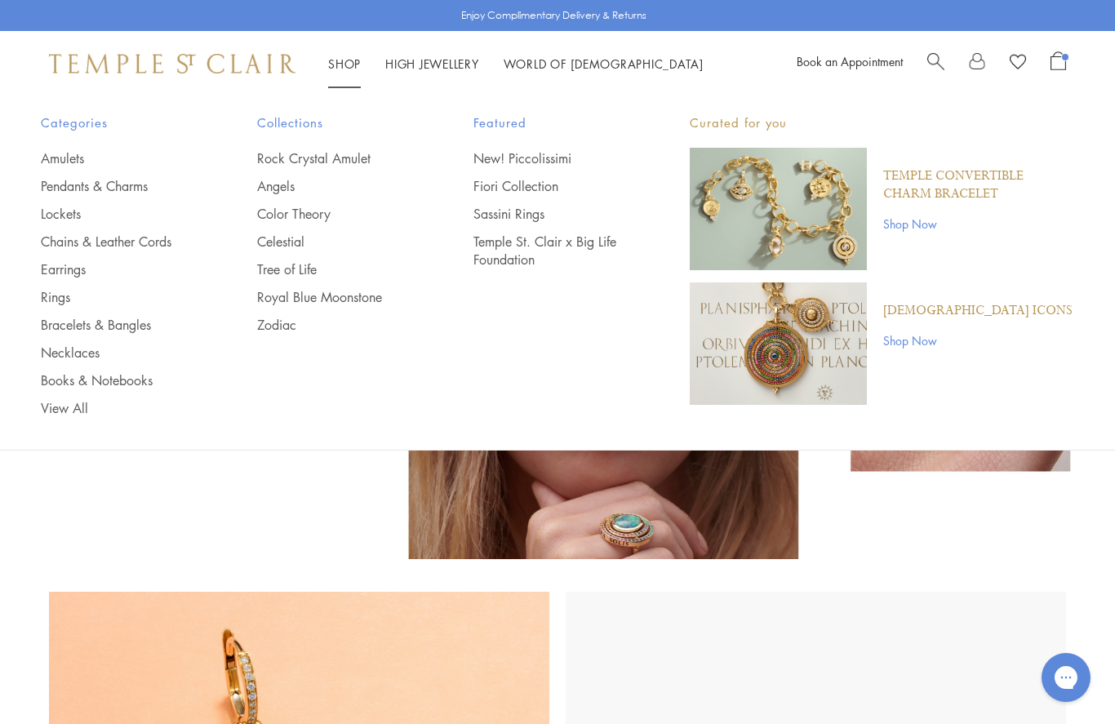
click at [533, 221] on link "Sassini Rings" at bounding box center [549, 214] width 151 height 18
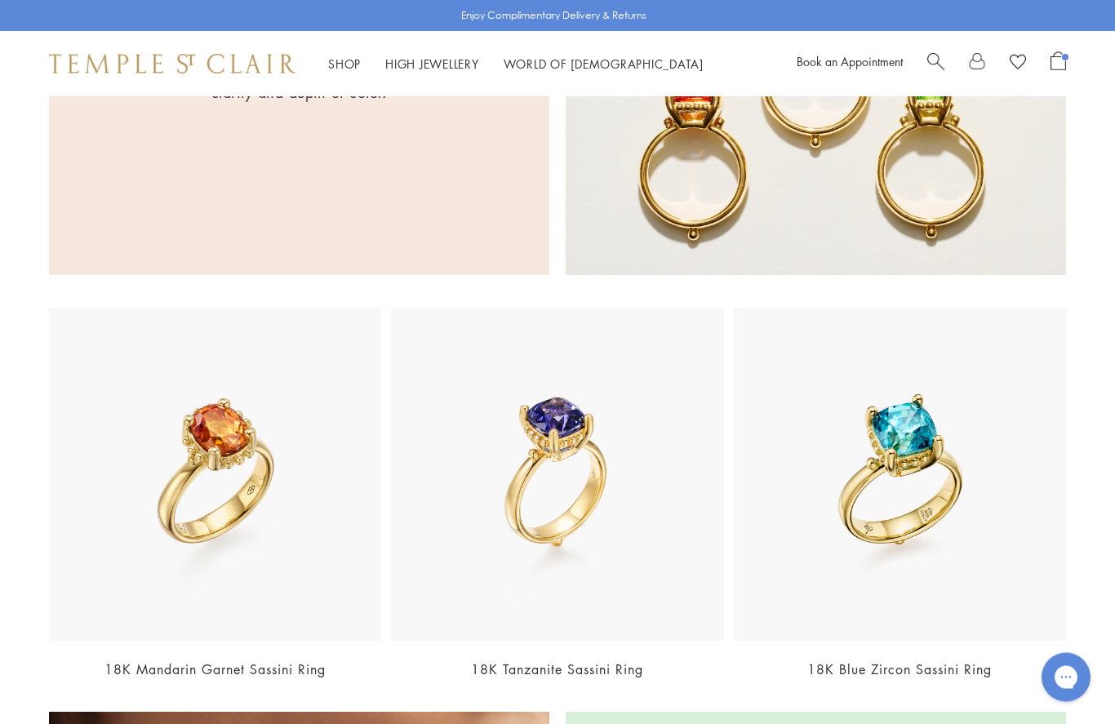
scroll to position [1310, 0]
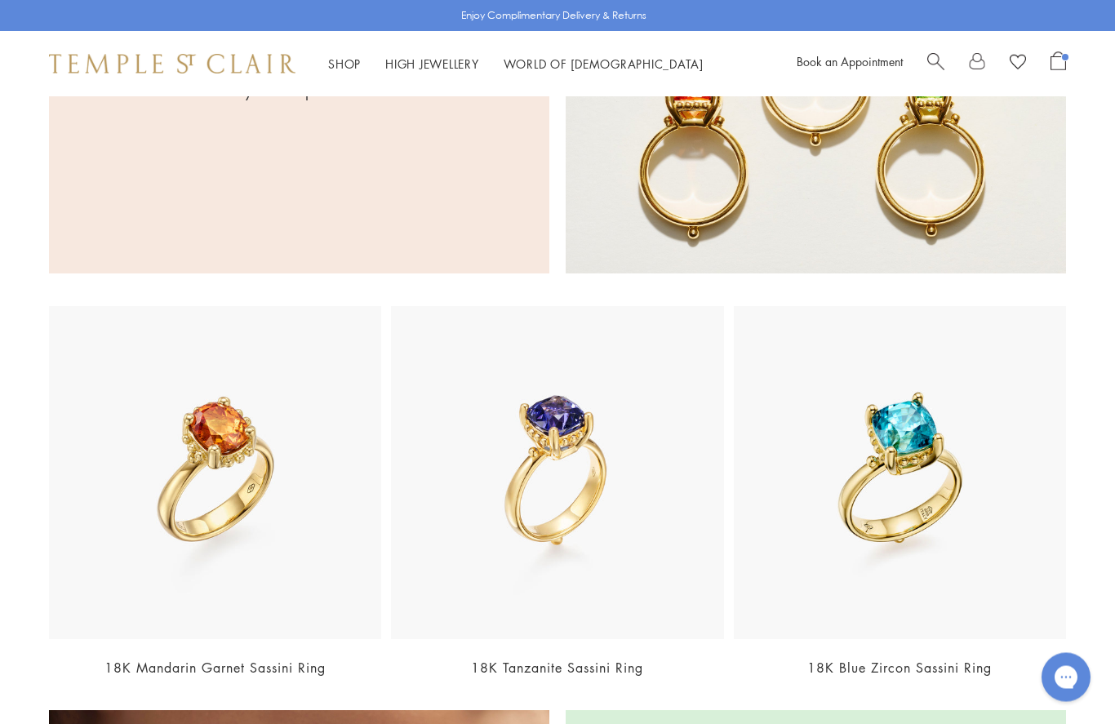
click at [318, 670] on link "18K Mandarin Garnet Sassini Ring" at bounding box center [215, 669] width 221 height 18
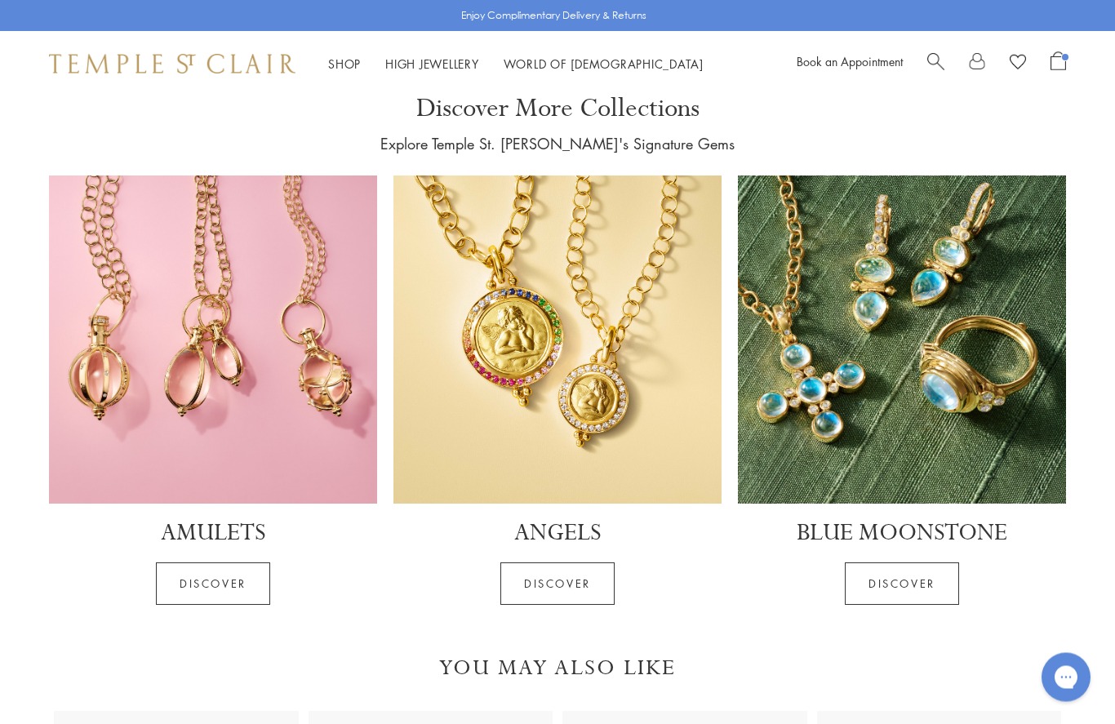
scroll to position [3065, 0]
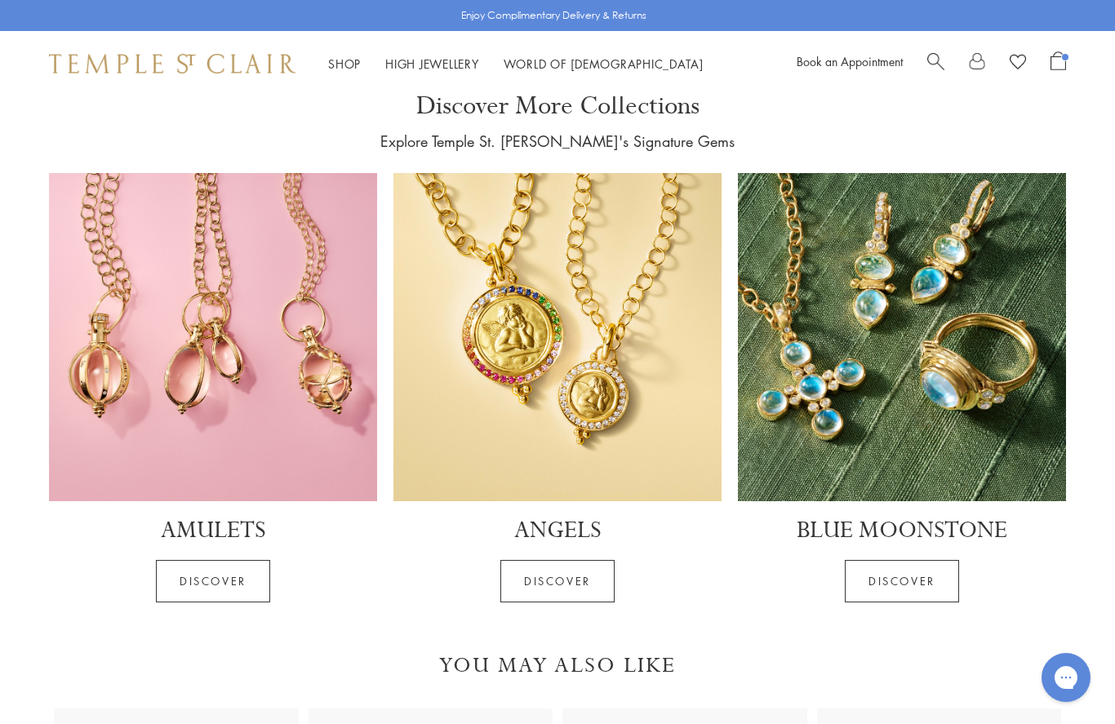
click at [564, 583] on link "Discover" at bounding box center [558, 581] width 114 height 42
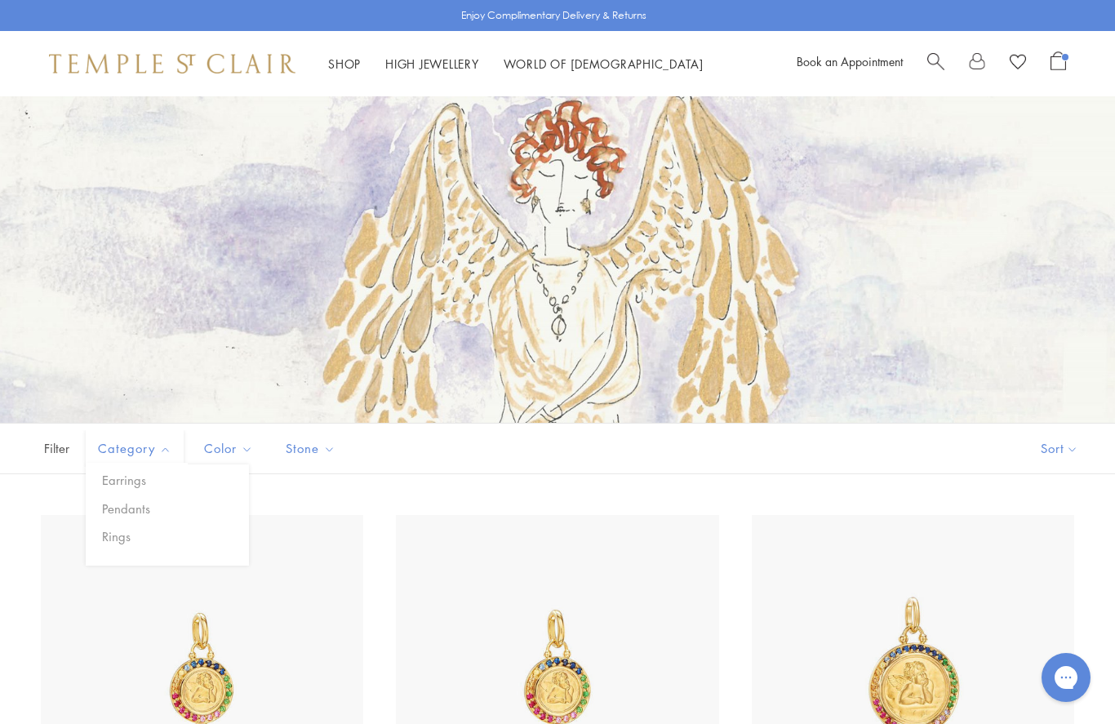
click at [120, 543] on button "Rings" at bounding box center [173, 536] width 151 height 19
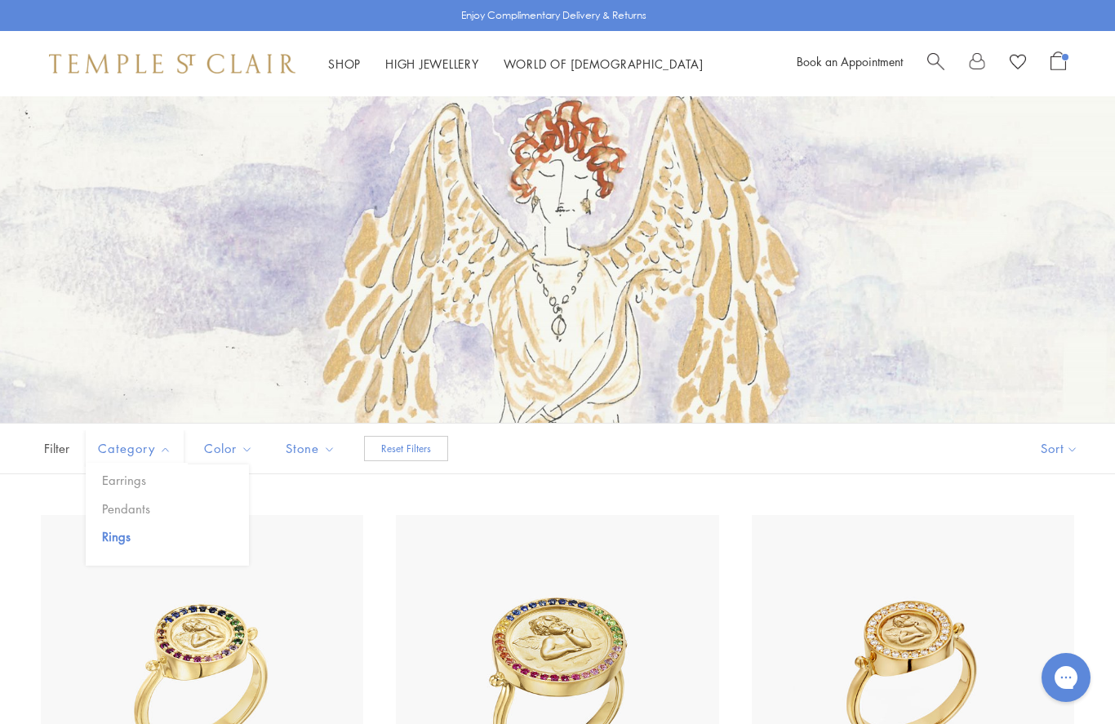
click at [349, 68] on link "Shop Shop" at bounding box center [344, 64] width 33 height 16
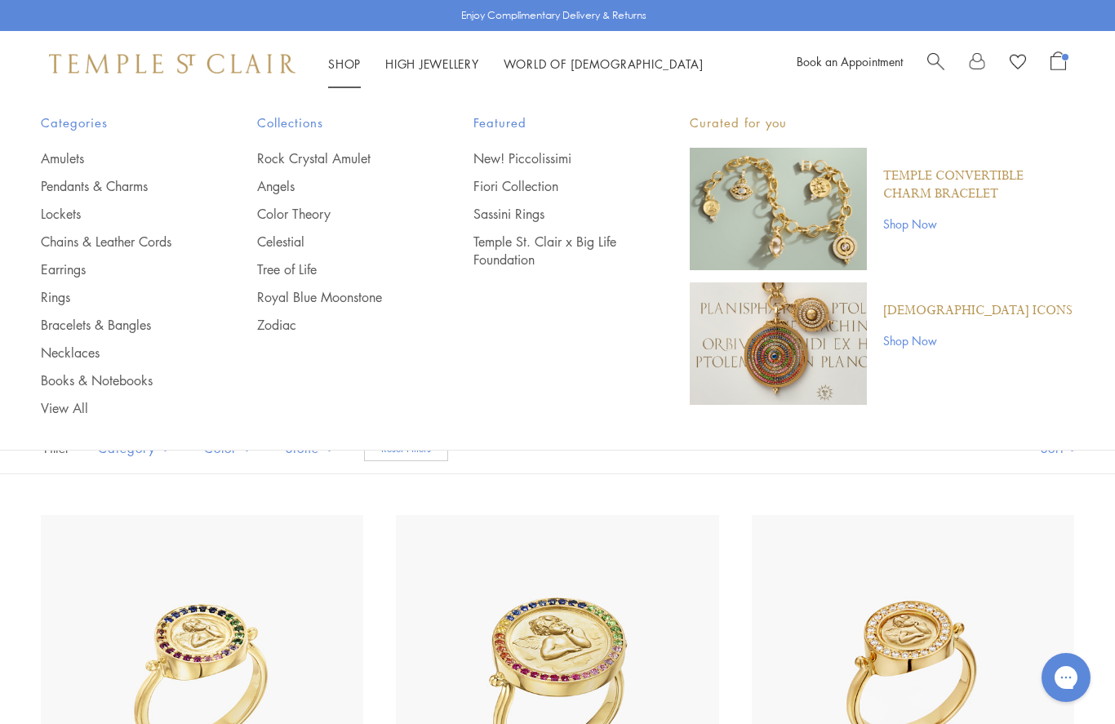
click at [53, 303] on link "Rings" at bounding box center [116, 297] width 151 height 18
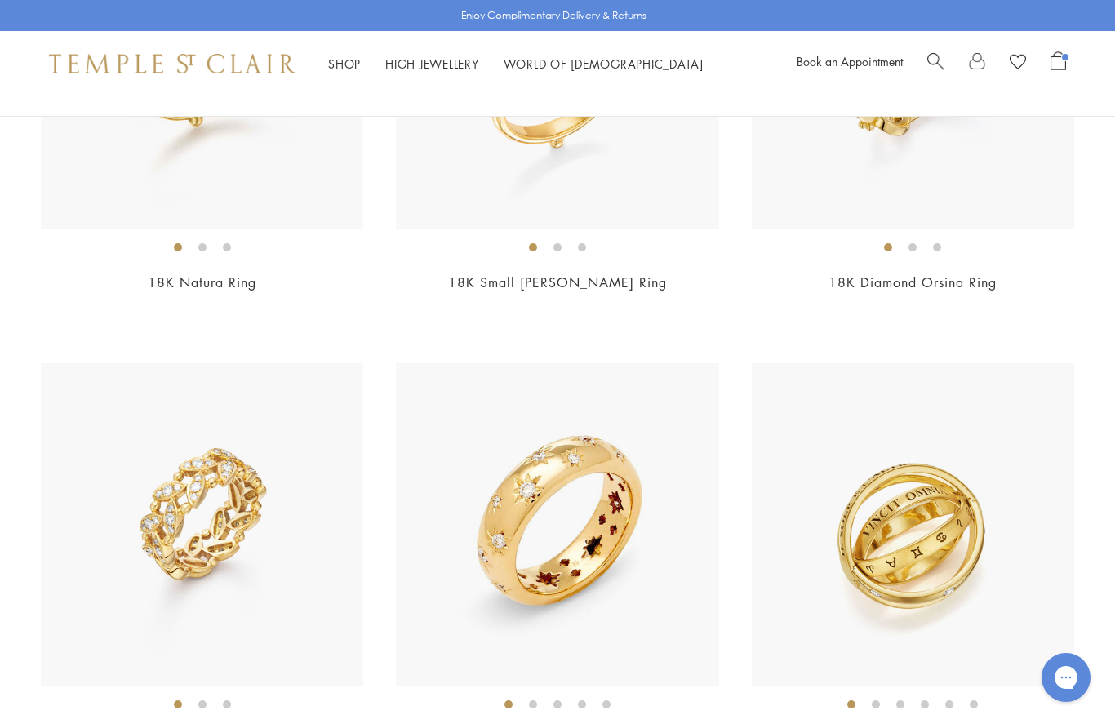
scroll to position [4959, 0]
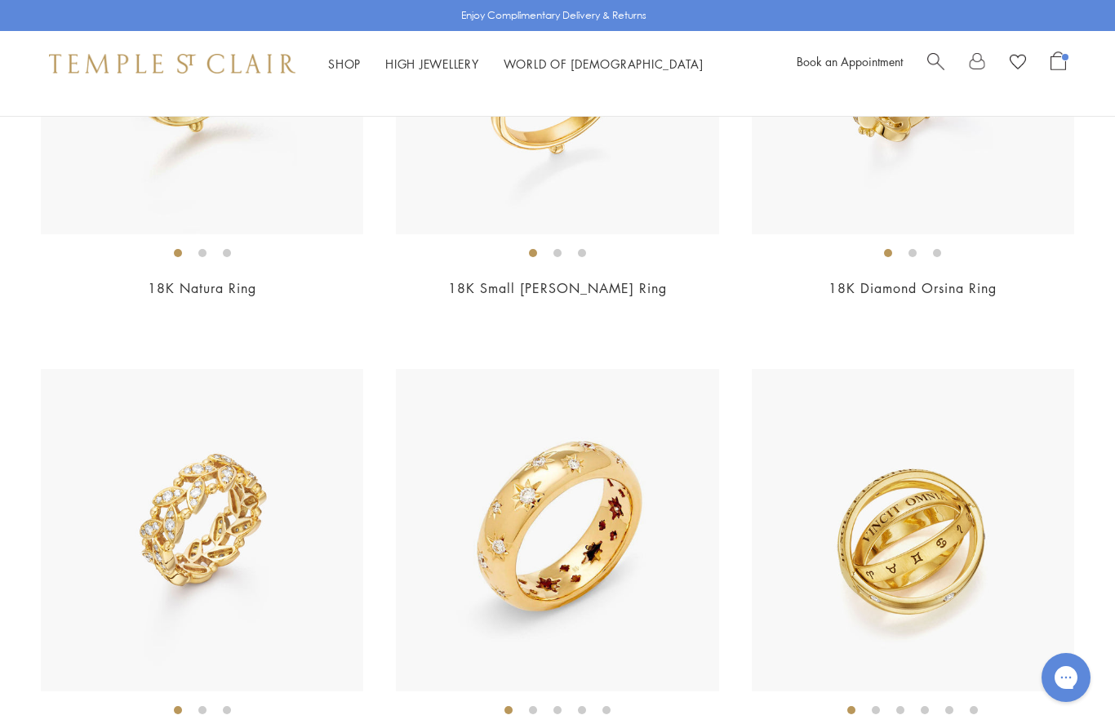
click at [932, 301] on span "$4,250" at bounding box center [913, 310] width 45 height 19
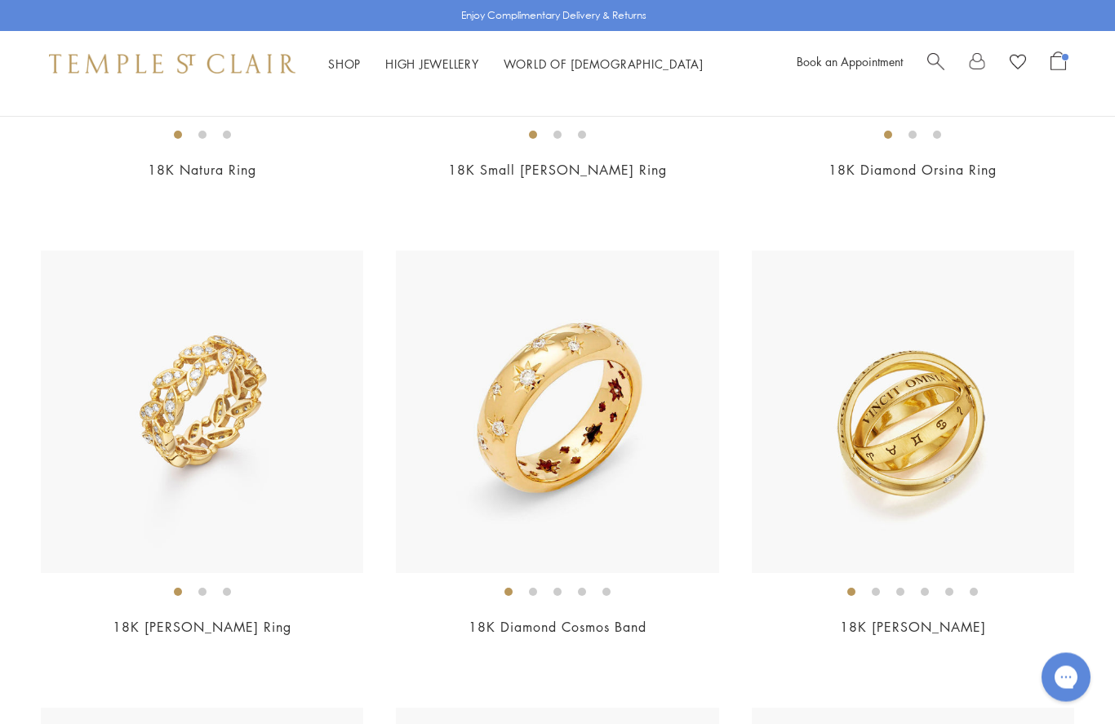
scroll to position [5093, 0]
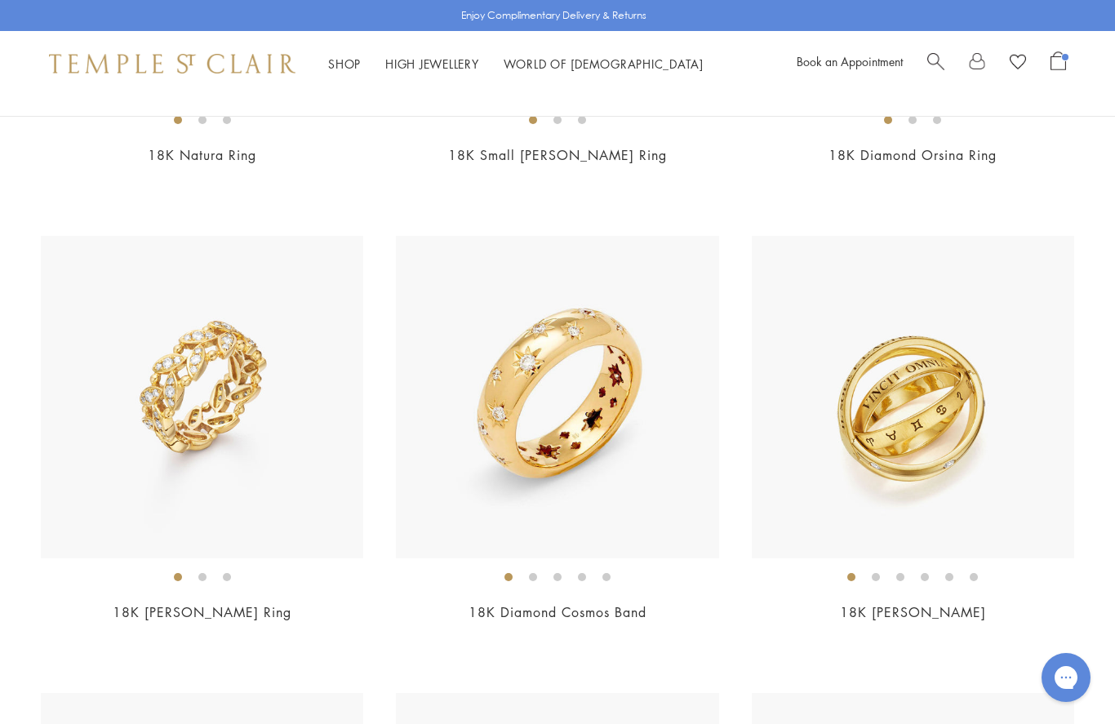
click at [580, 627] on div "$5,900" at bounding box center [557, 634] width 323 height 19
click at [931, 625] on span "$7,500" at bounding box center [913, 634] width 45 height 19
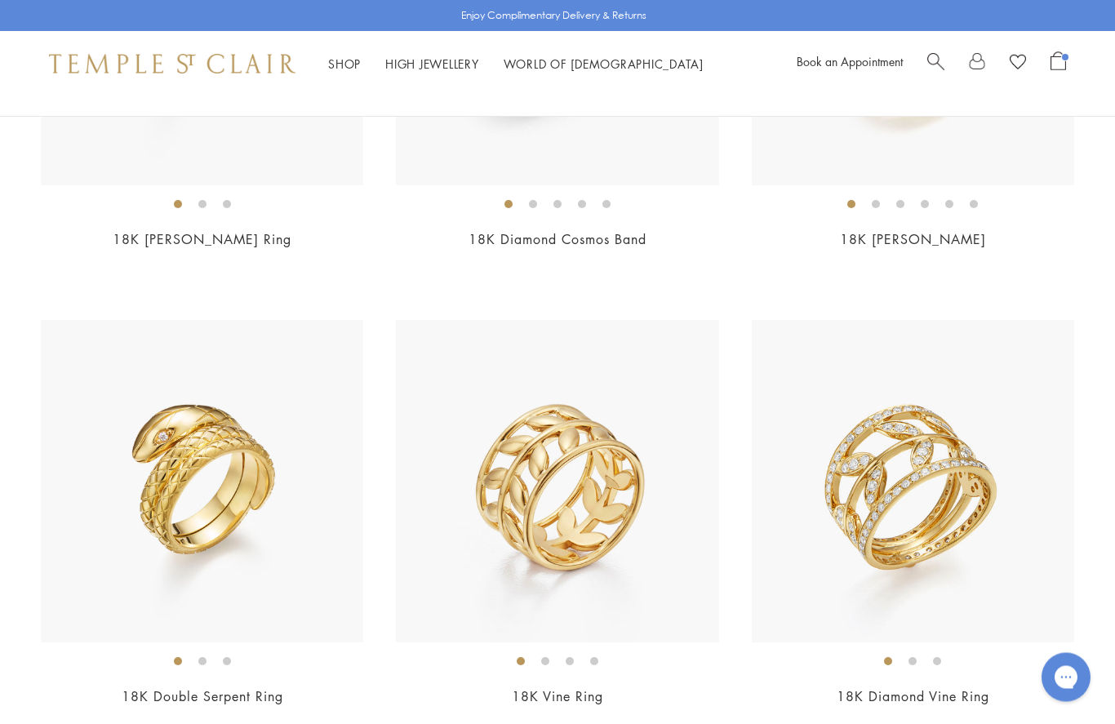
scroll to position [5466, 0]
click at [544, 710] on span "$3,700" at bounding box center [557, 719] width 45 height 19
click at [926, 710] on span "$8,500" at bounding box center [913, 719] width 45 height 19
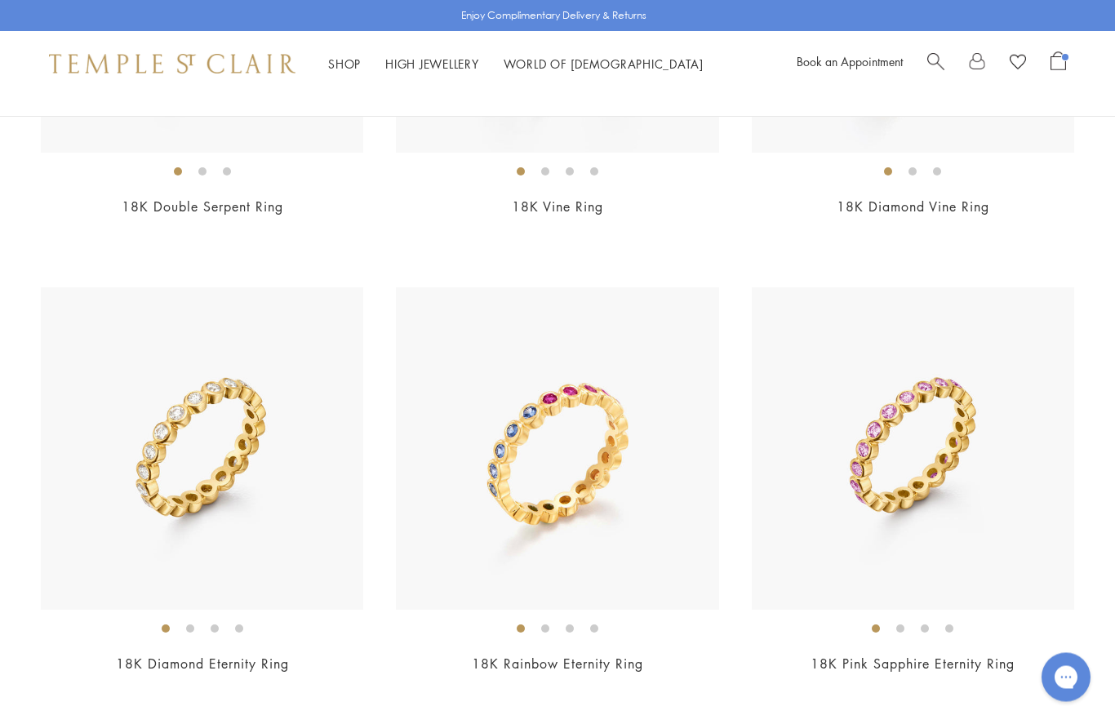
scroll to position [5956, 0]
click at [569, 677] on span "$3,000" at bounding box center [557, 686] width 45 height 19
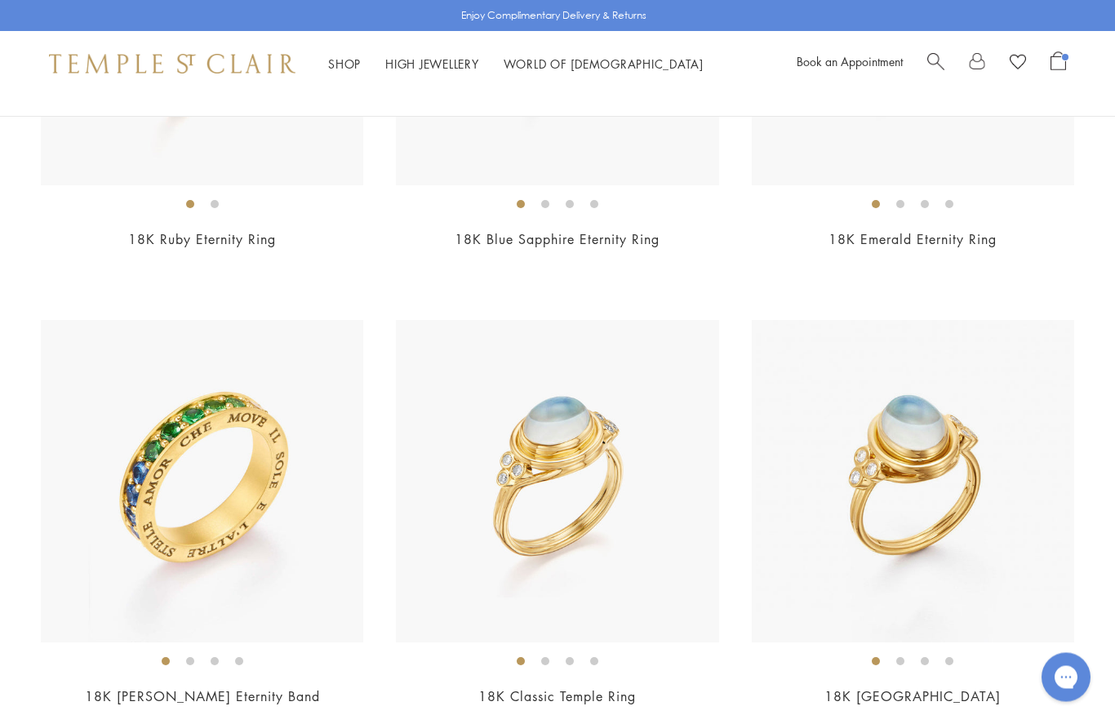
scroll to position [6837, 0]
click at [226, 710] on div "$5,250" at bounding box center [202, 719] width 323 height 19
click at [314, 582] on img at bounding box center [202, 481] width 323 height 323
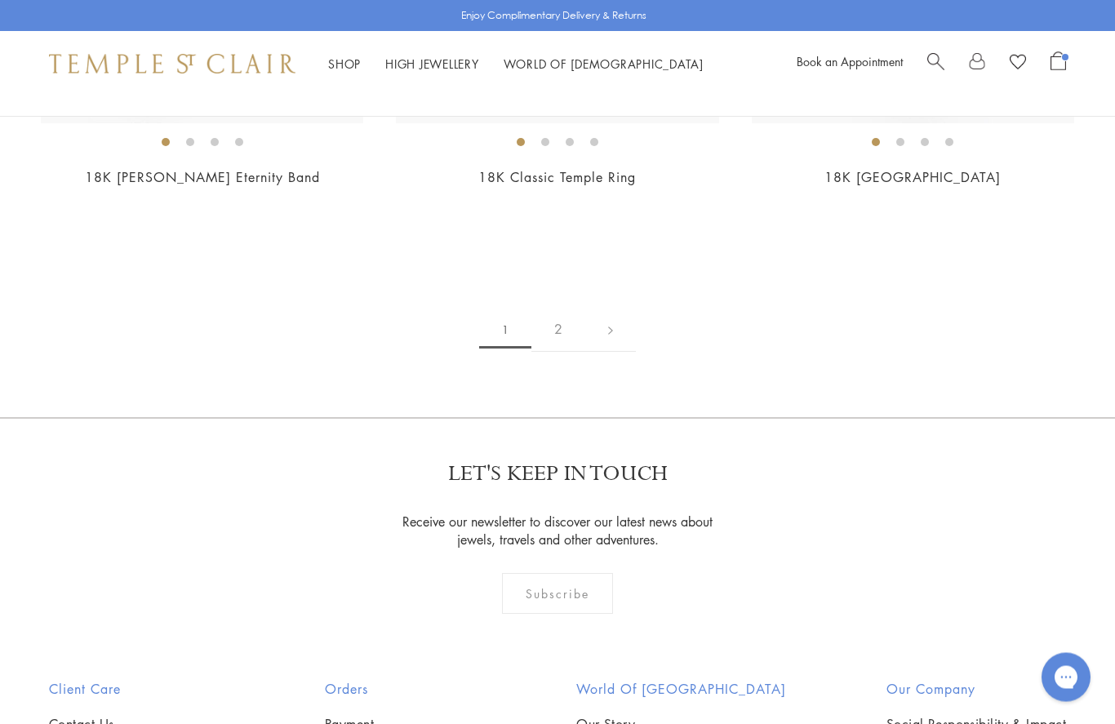
scroll to position [7345, 0]
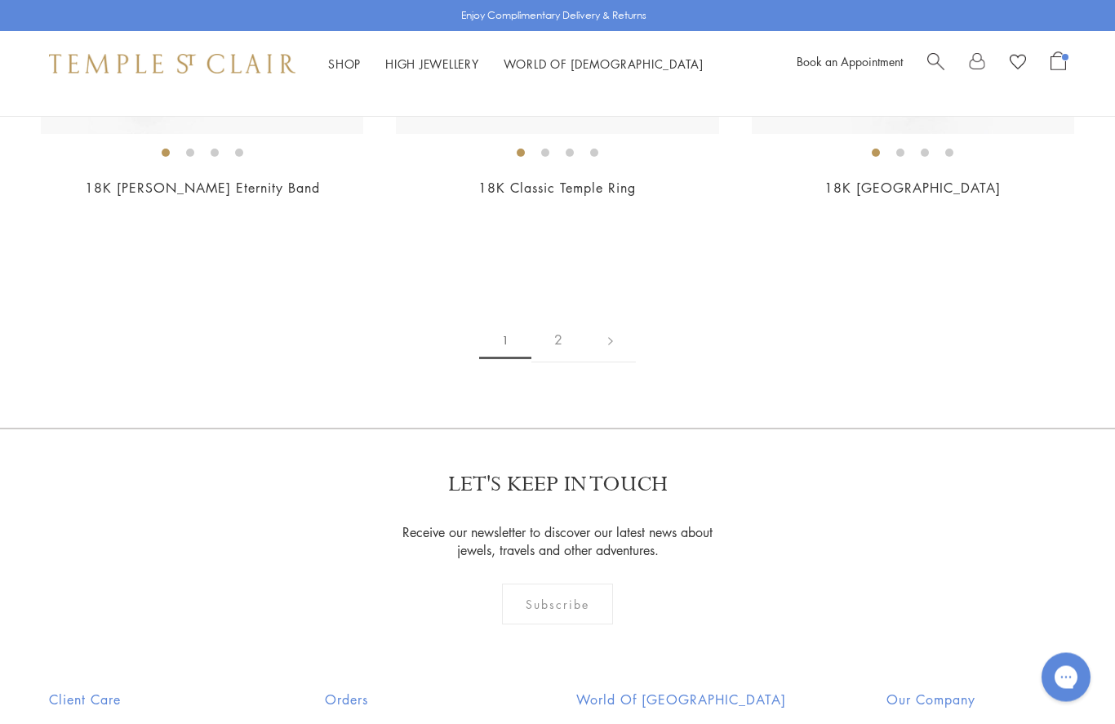
click at [609, 336] on link at bounding box center [610, 340] width 51 height 45
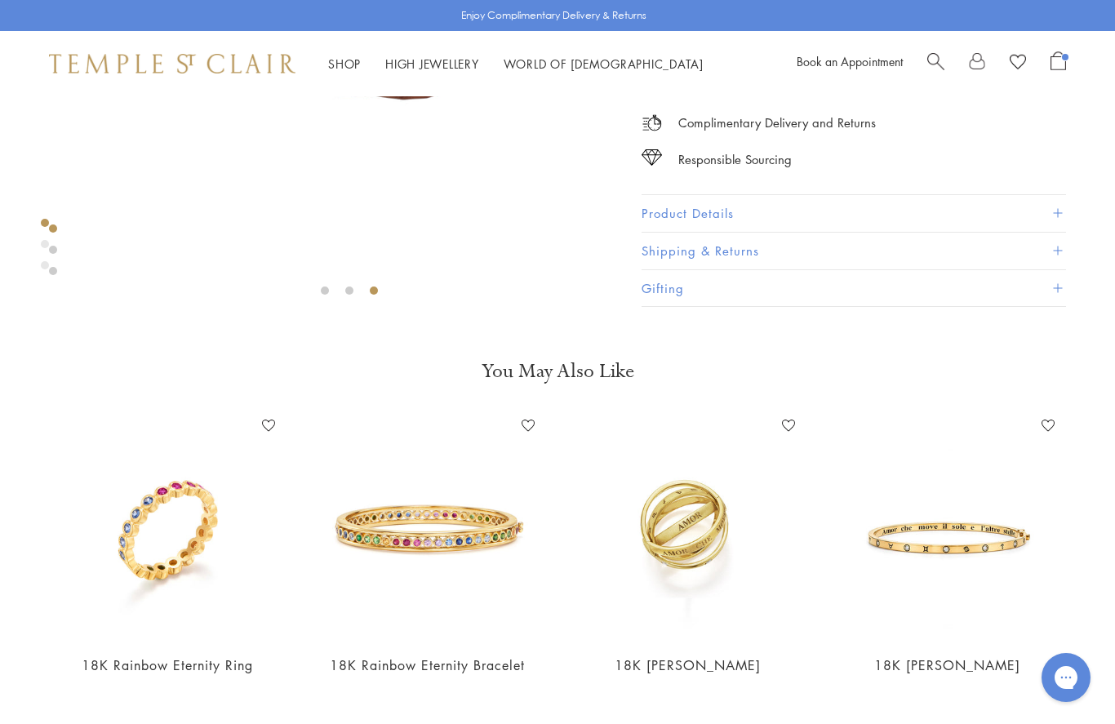
scroll to position [353, 0]
click at [181, 587] on img at bounding box center [168, 526] width 228 height 228
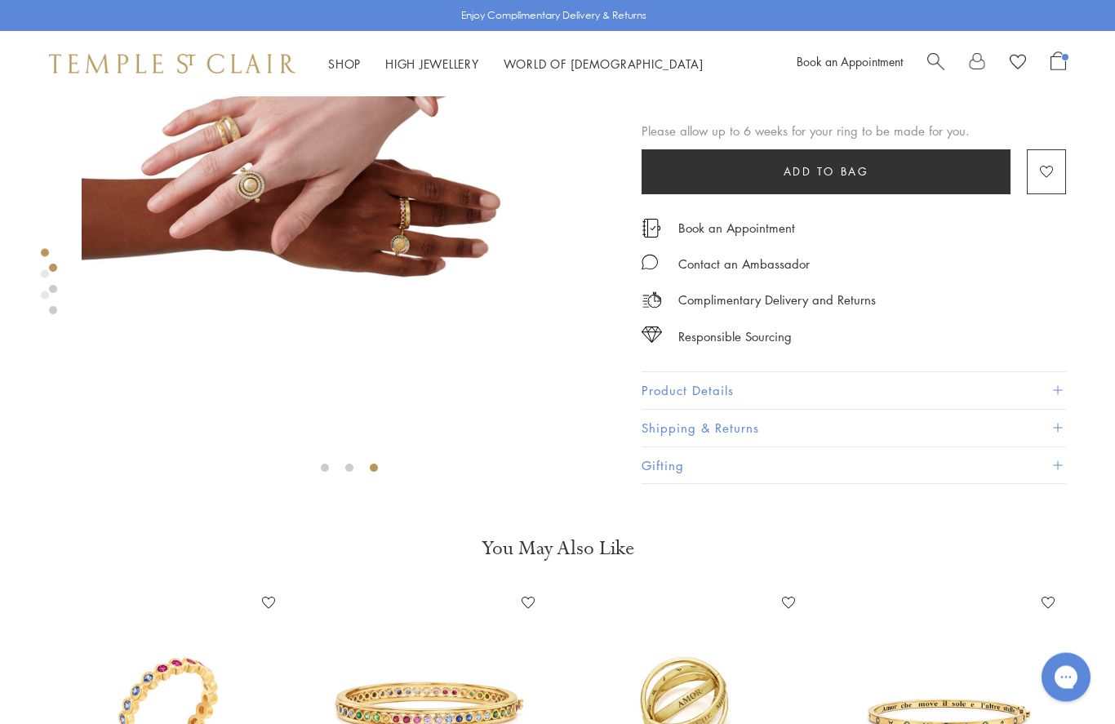
scroll to position [0, 0]
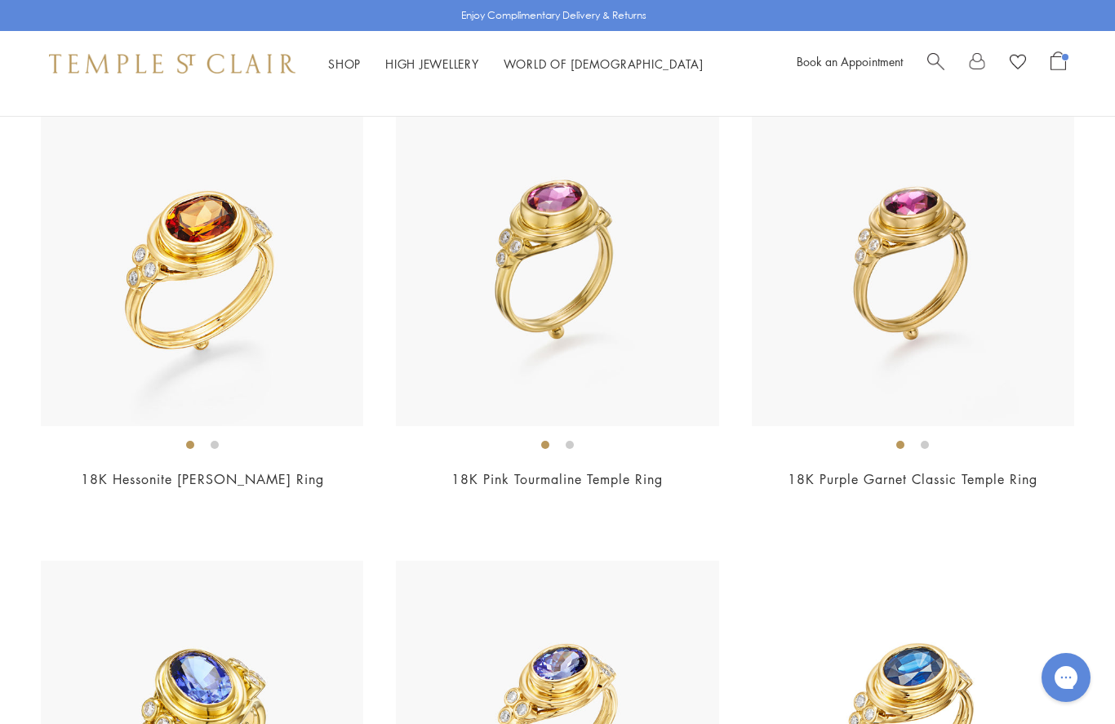
scroll to position [1110, 0]
click at [923, 483] on link "18K Purple Garnet Classic Temple Ring" at bounding box center [913, 480] width 250 height 18
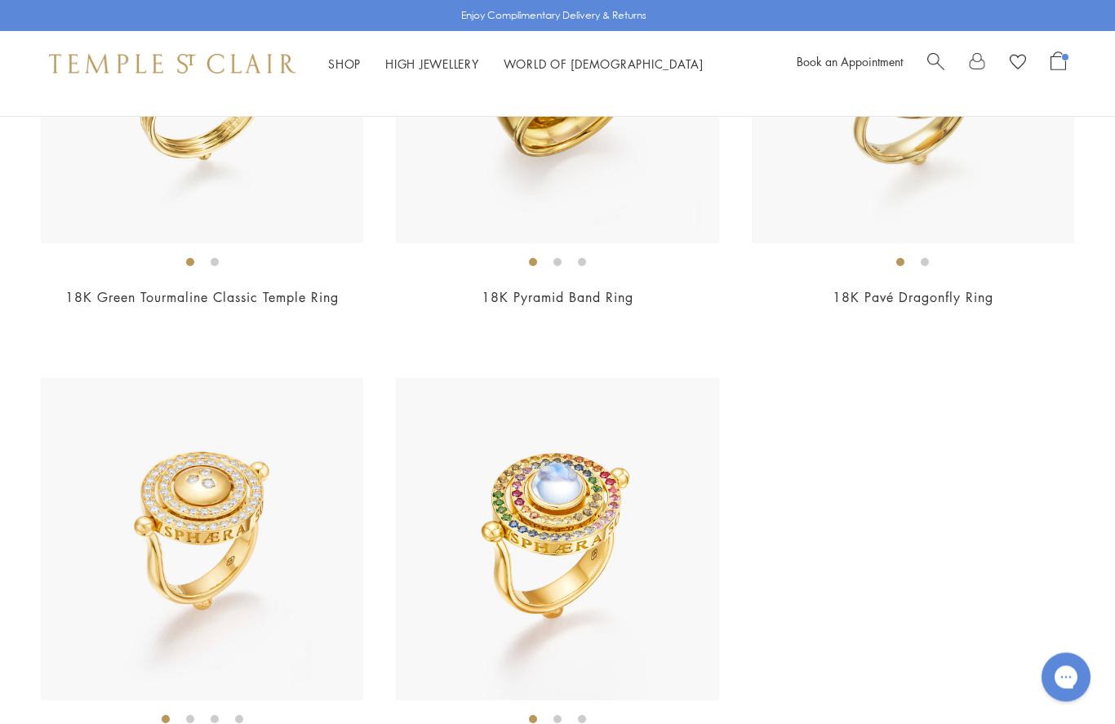
scroll to position [3143, 0]
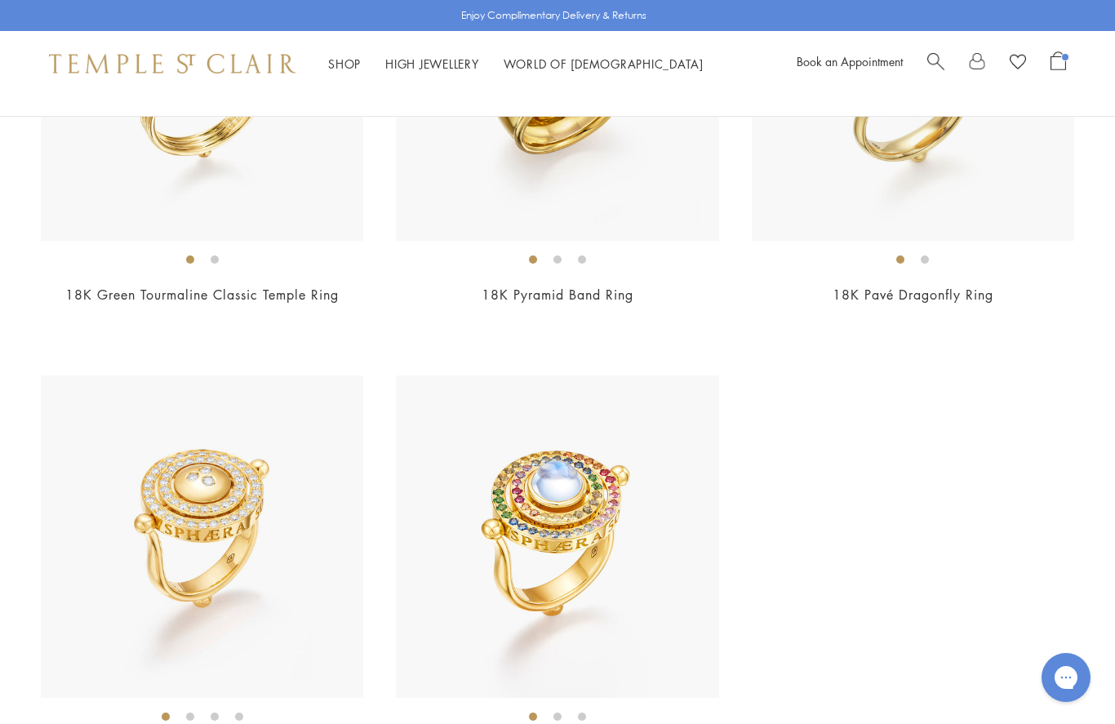
click at [603, 603] on img at bounding box center [557, 537] width 323 height 323
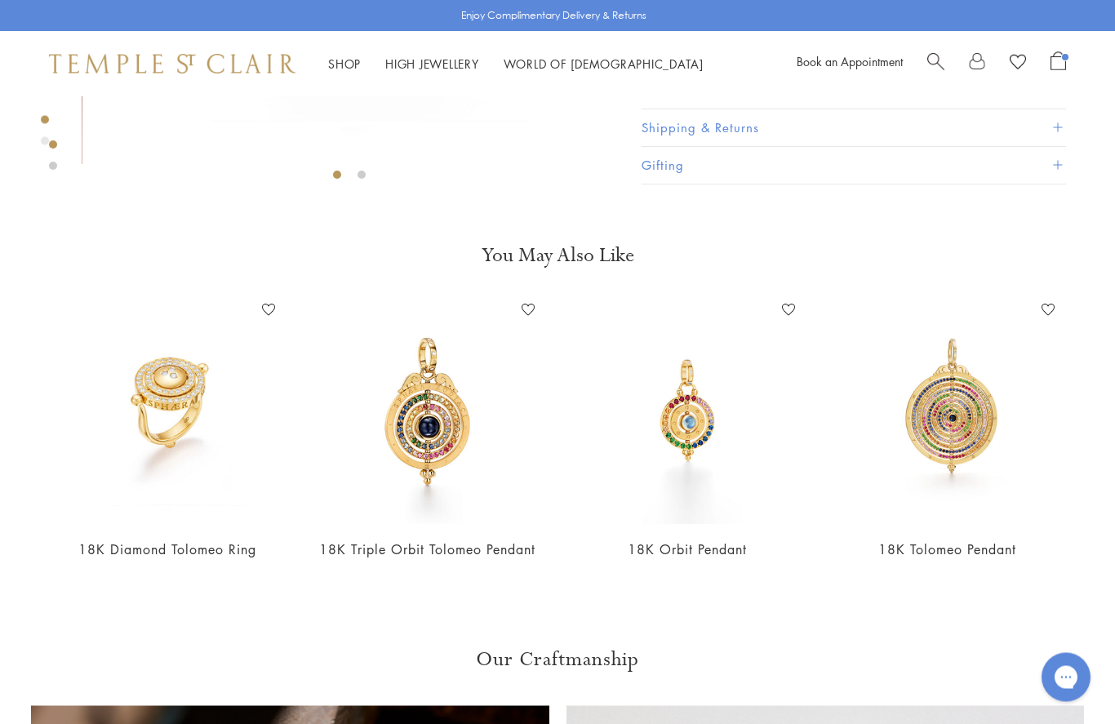
scroll to position [489, 0]
